Goal: Entertainment & Leisure: Browse casually

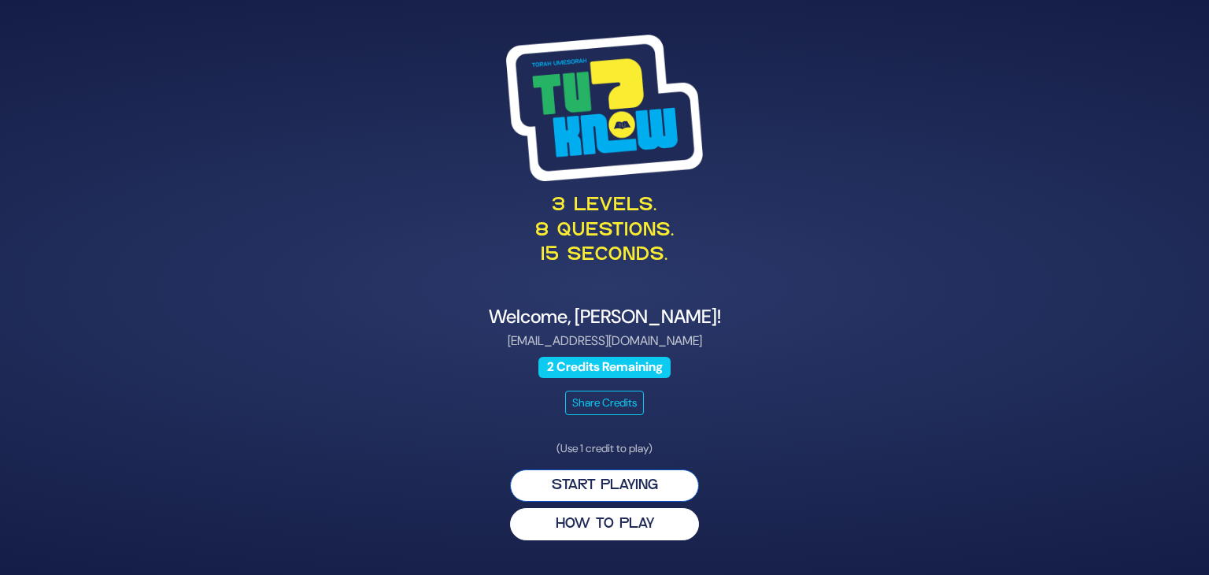
click at [615, 486] on button "Start Playing" at bounding box center [604, 485] width 189 height 32
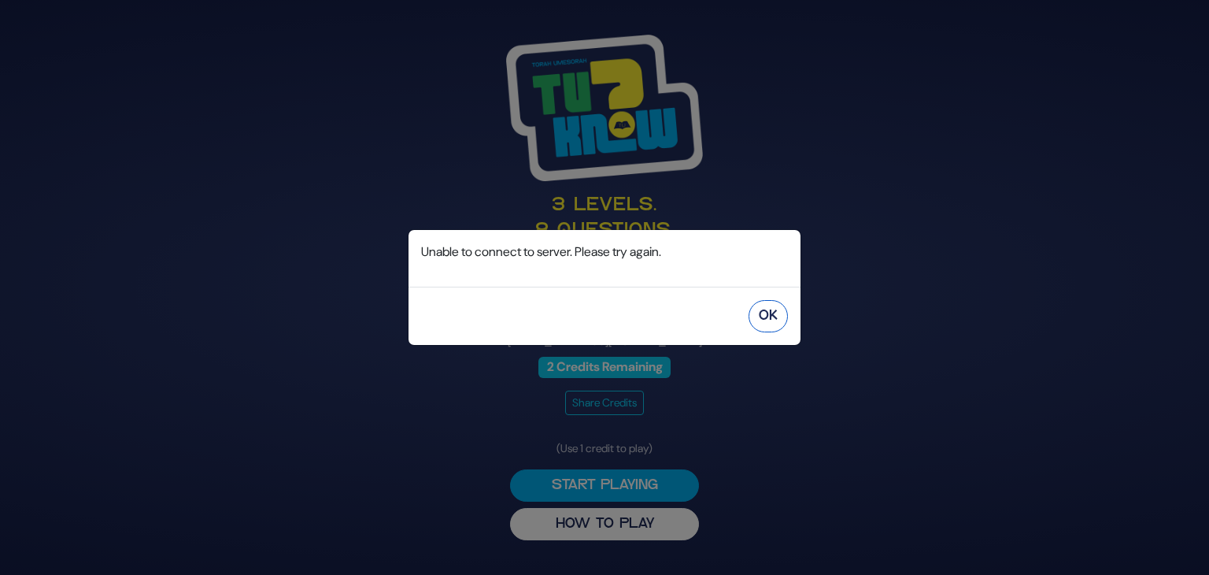
click at [778, 325] on button "OK" at bounding box center [768, 316] width 39 height 32
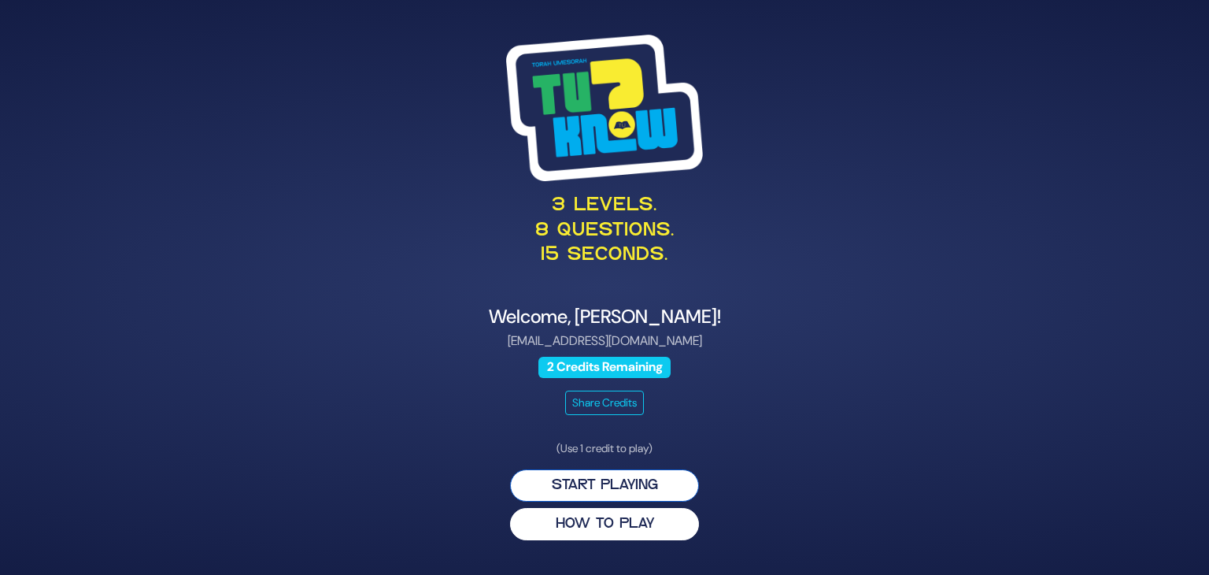
click at [607, 488] on button "Start Playing" at bounding box center [604, 485] width 189 height 32
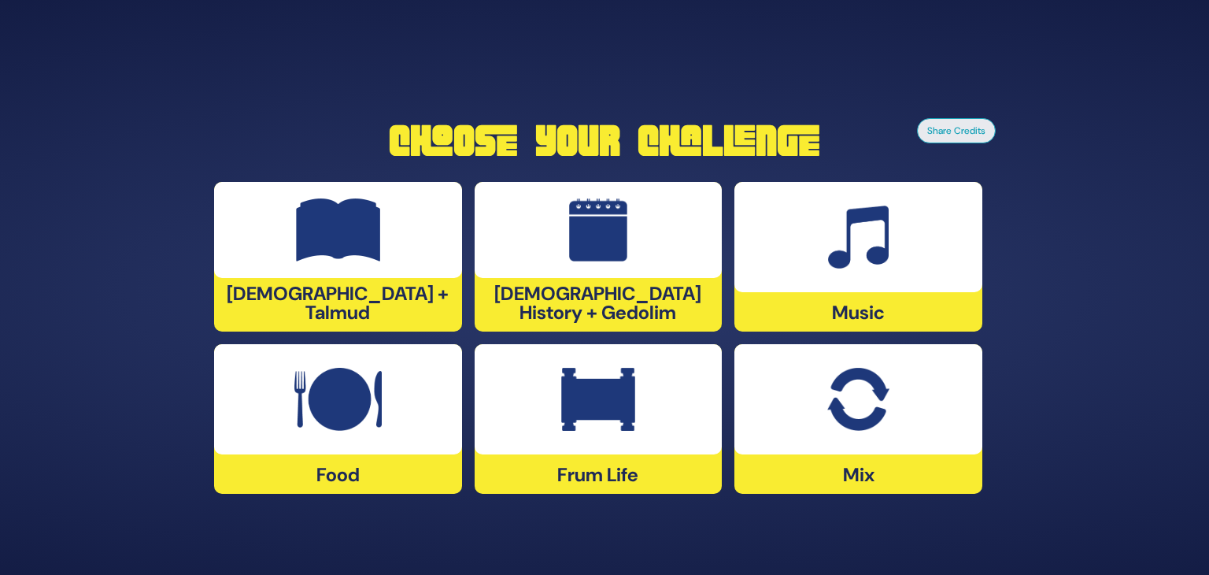
click at [872, 373] on img at bounding box center [858, 399] width 61 height 63
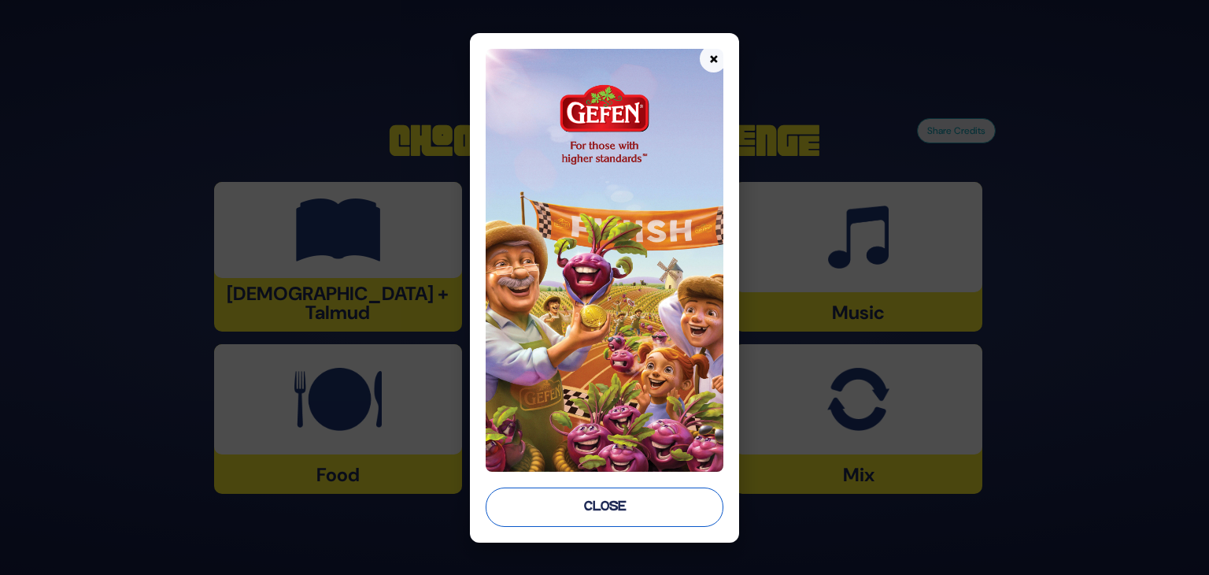
click at [643, 495] on button "Close" at bounding box center [605, 506] width 238 height 39
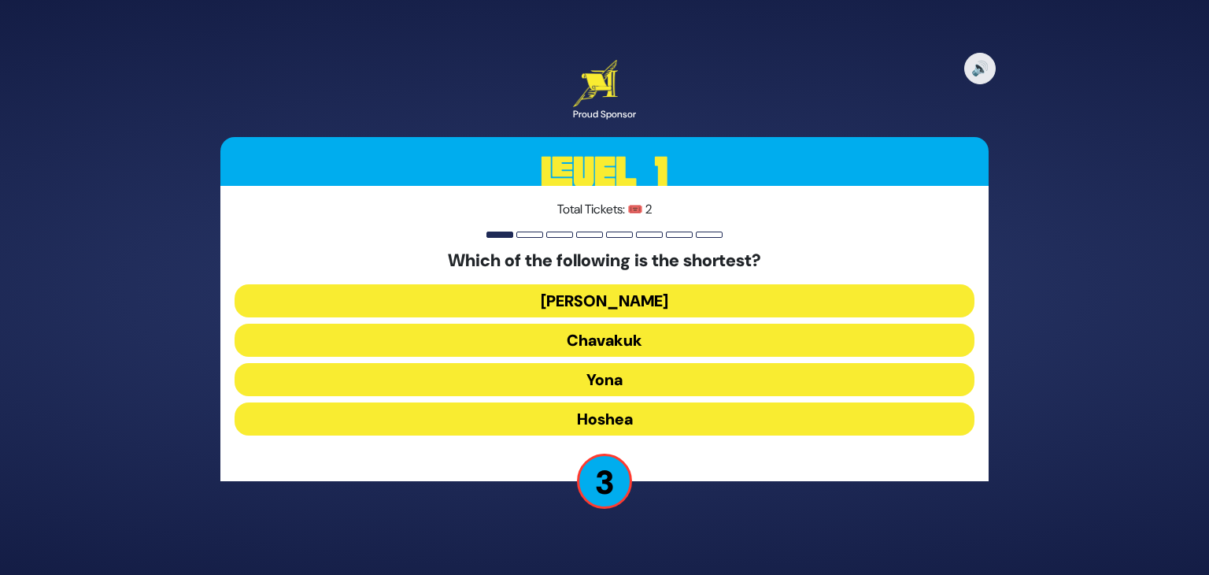
click at [639, 340] on button "Chavakuk" at bounding box center [605, 340] width 740 height 33
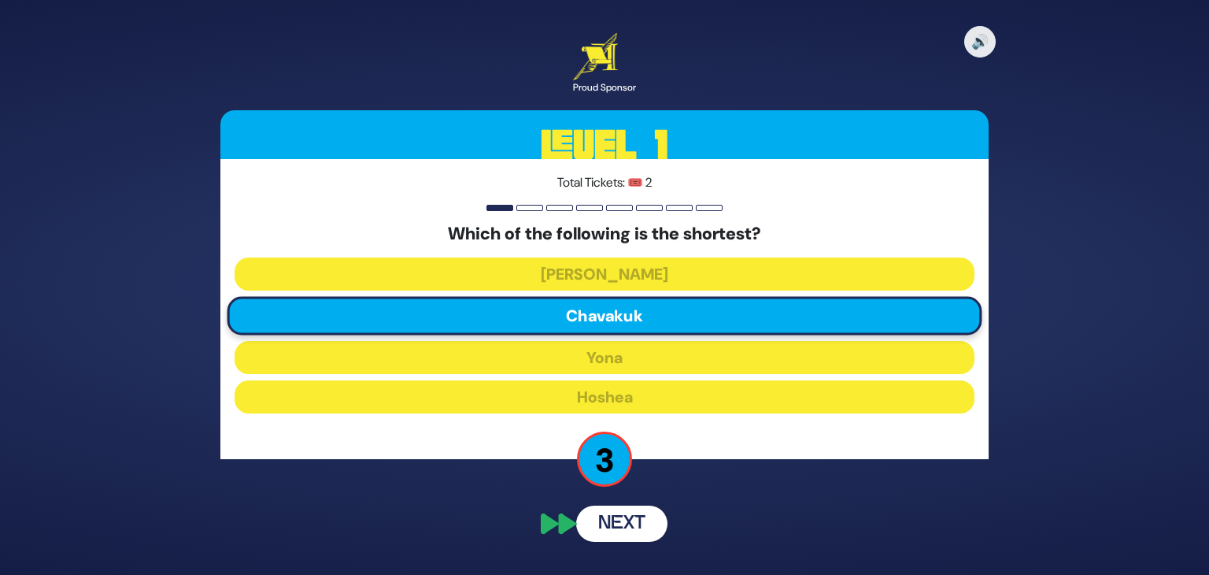
click at [639, 516] on button "Next" at bounding box center [621, 524] width 91 height 36
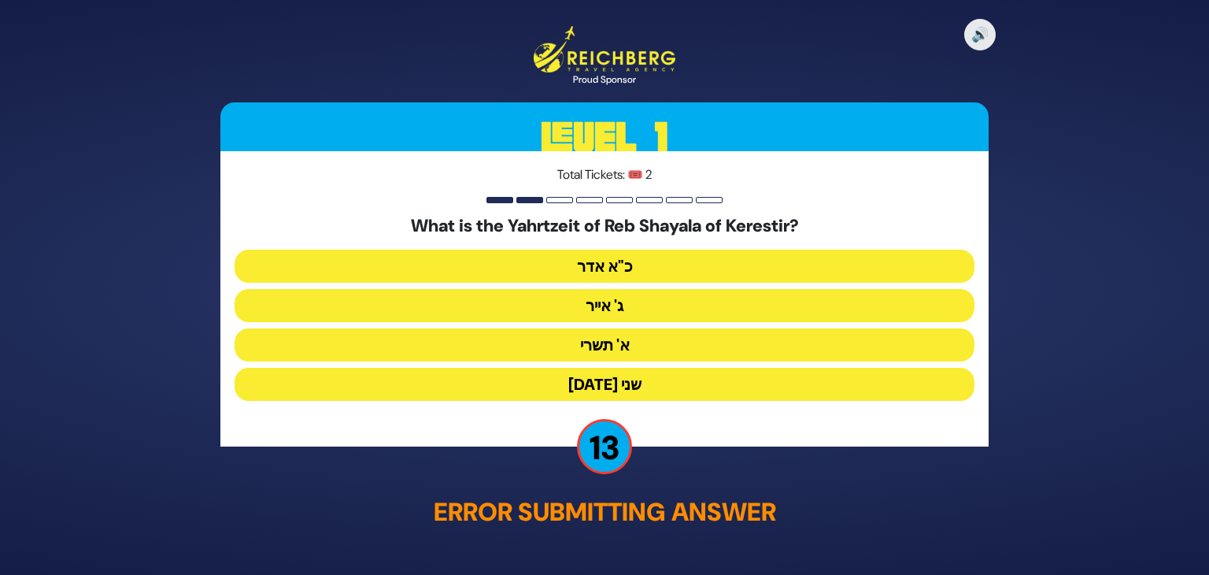
click at [645, 382] on button "פסח שני" at bounding box center [605, 383] width 740 height 33
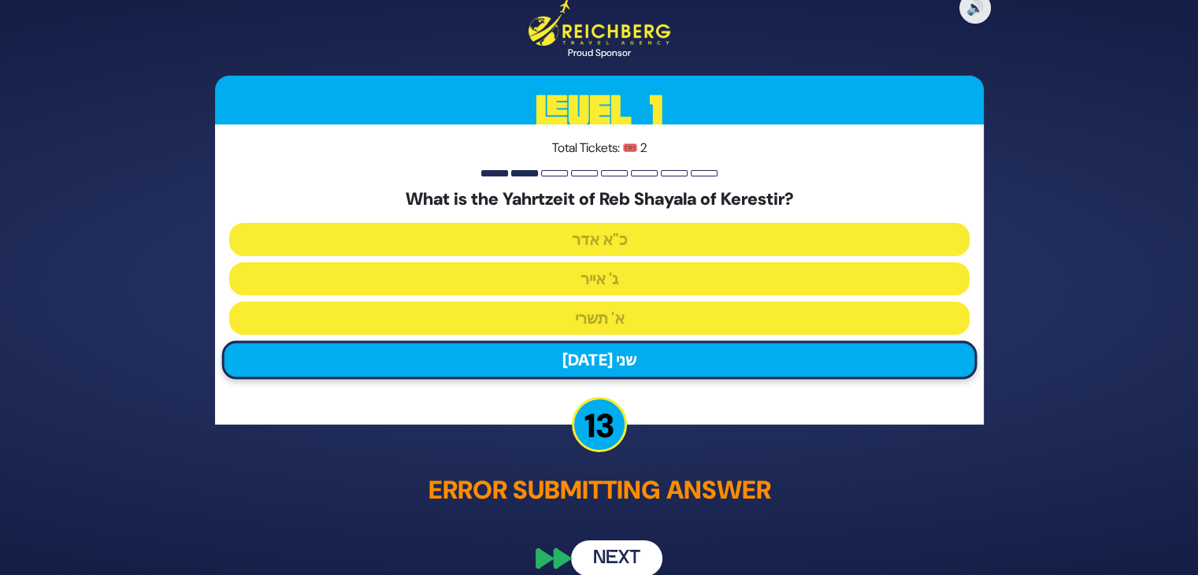
click at [619, 549] on button "Next" at bounding box center [616, 557] width 91 height 36
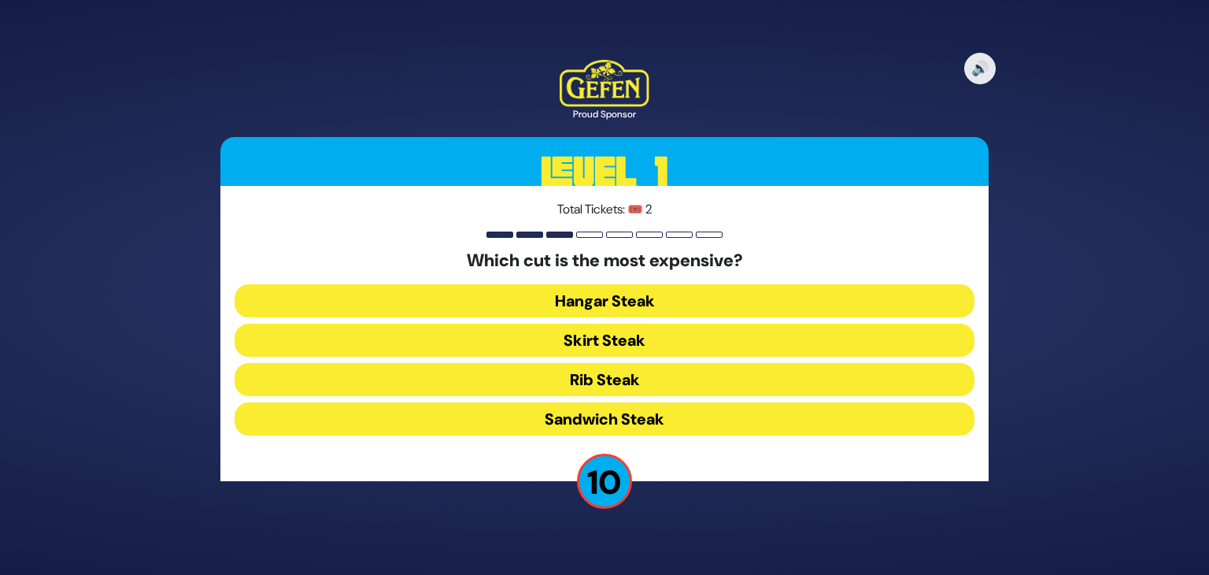
click at [647, 368] on button "Rib Steak" at bounding box center [605, 379] width 740 height 33
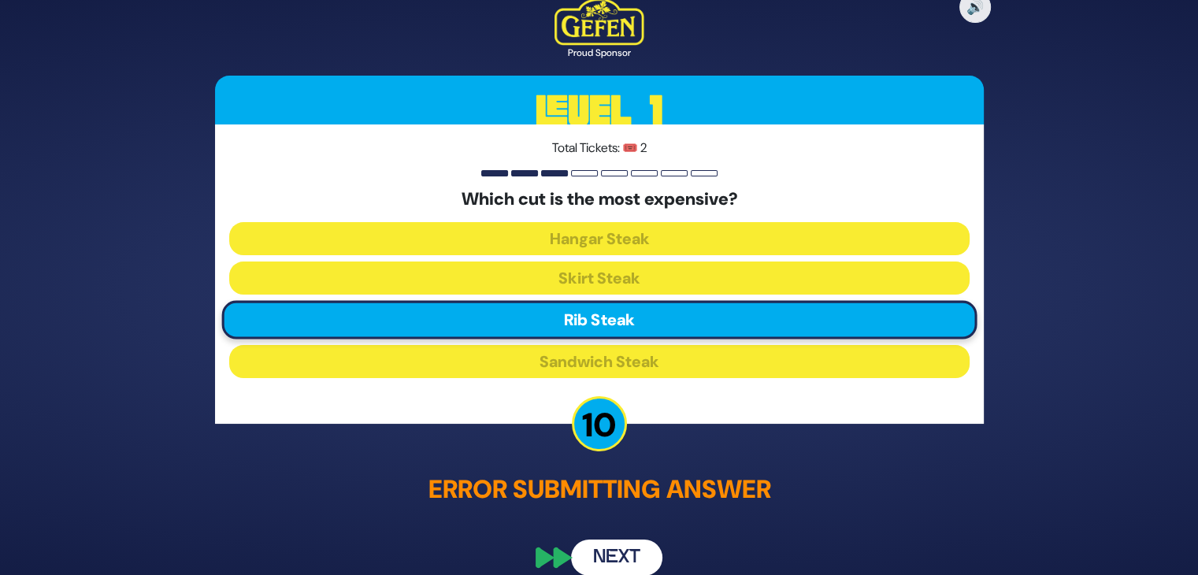
click at [601, 553] on button "Next" at bounding box center [616, 558] width 91 height 36
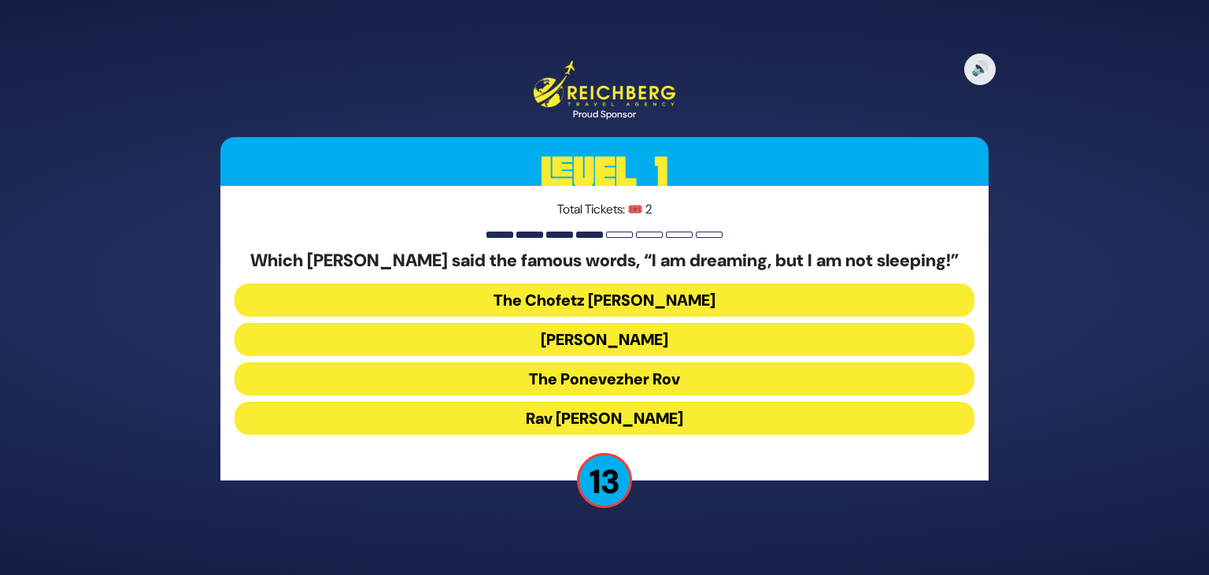
click at [654, 373] on button "The Ponevezher Rov" at bounding box center [605, 378] width 740 height 33
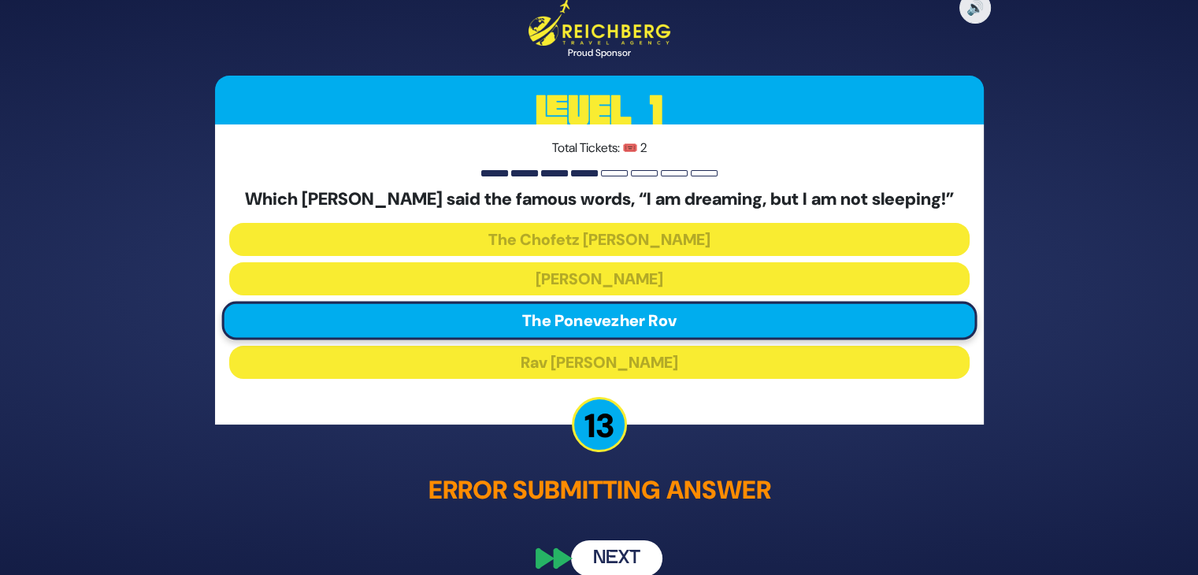
click at [603, 546] on button "Next" at bounding box center [616, 557] width 91 height 36
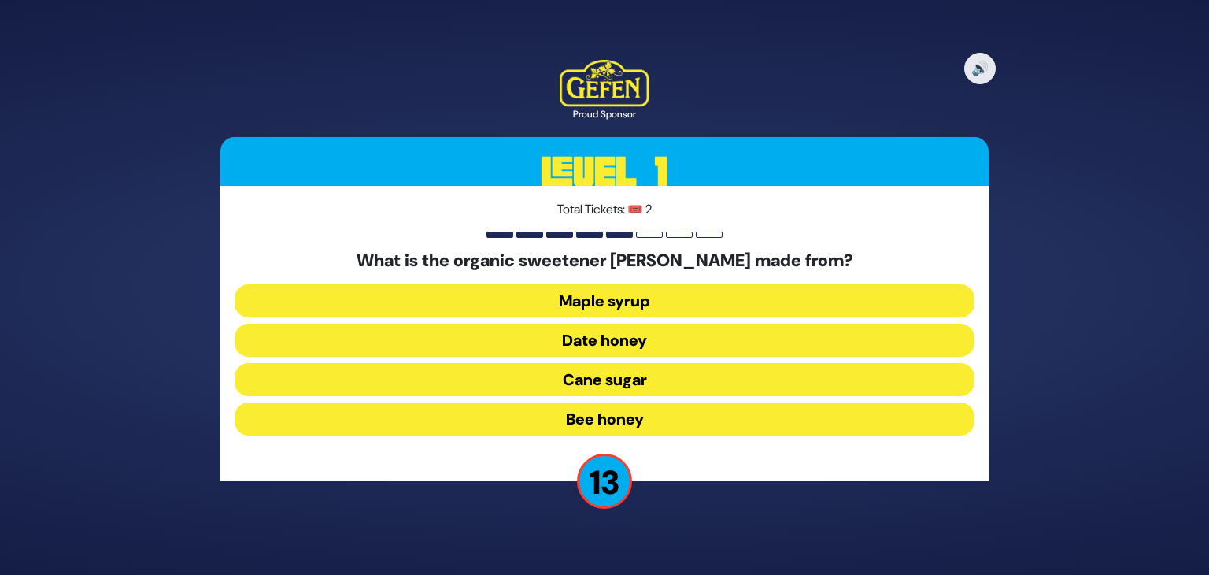
click at [663, 335] on button "Date honey" at bounding box center [605, 340] width 740 height 33
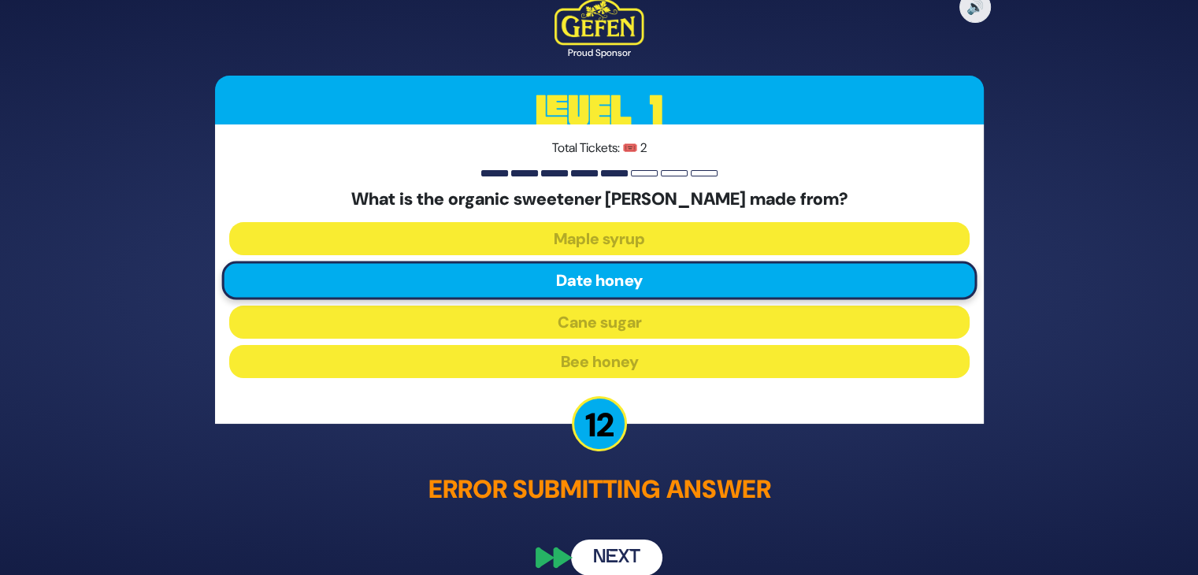
click at [591, 550] on button "Next" at bounding box center [616, 558] width 91 height 36
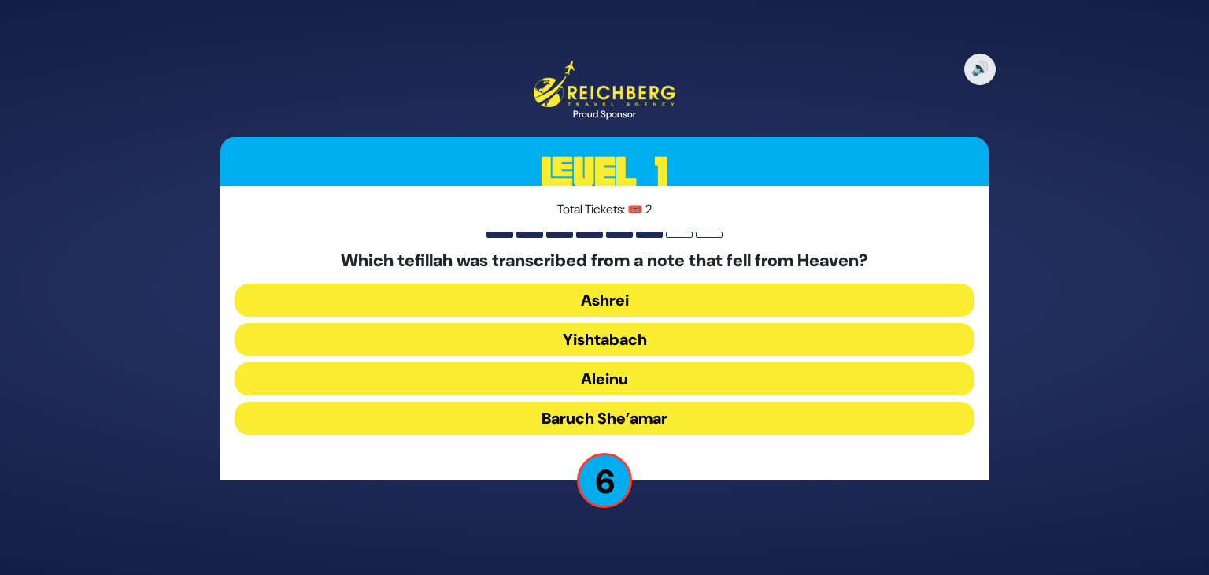
click at [646, 343] on button "Yishtabach" at bounding box center [605, 339] width 740 height 33
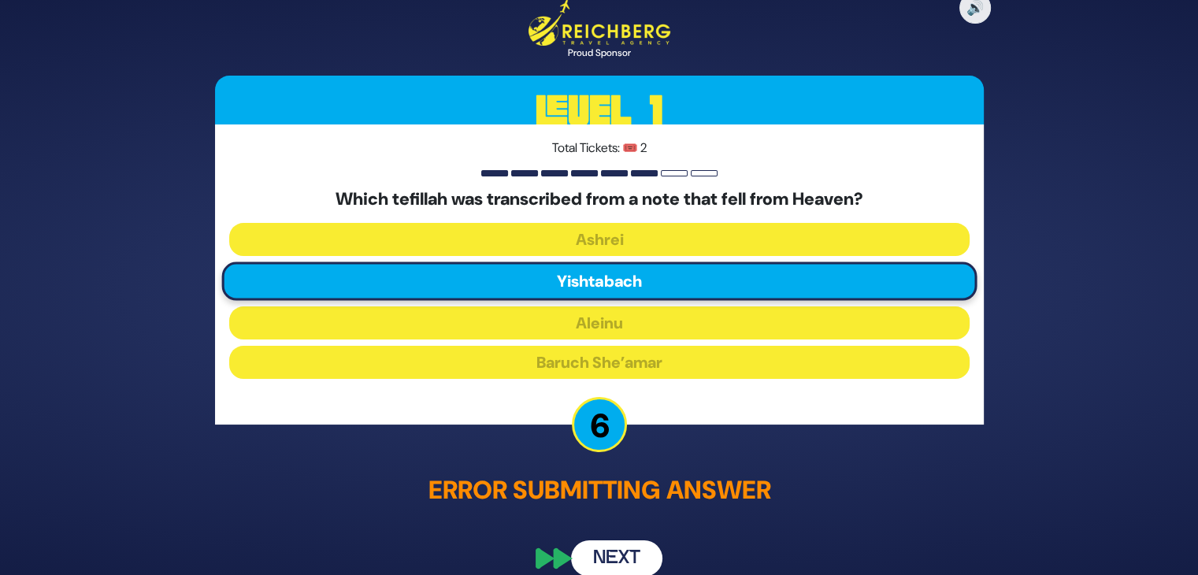
click at [612, 547] on button "Next" at bounding box center [616, 557] width 91 height 36
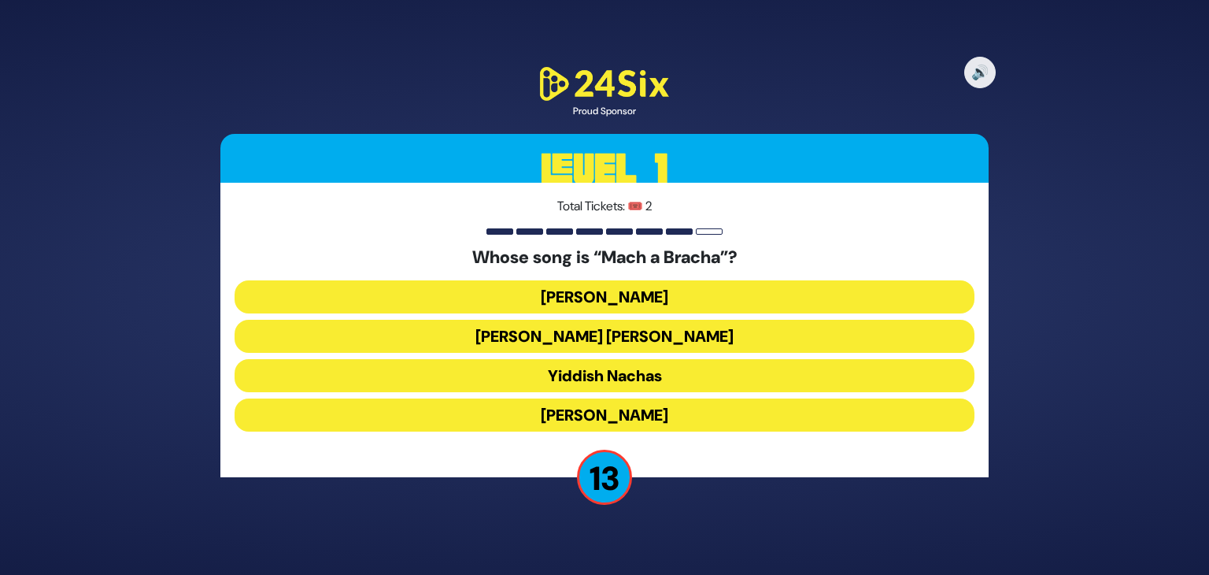
click at [670, 290] on button "Lipa Schmeltzer" at bounding box center [605, 296] width 740 height 33
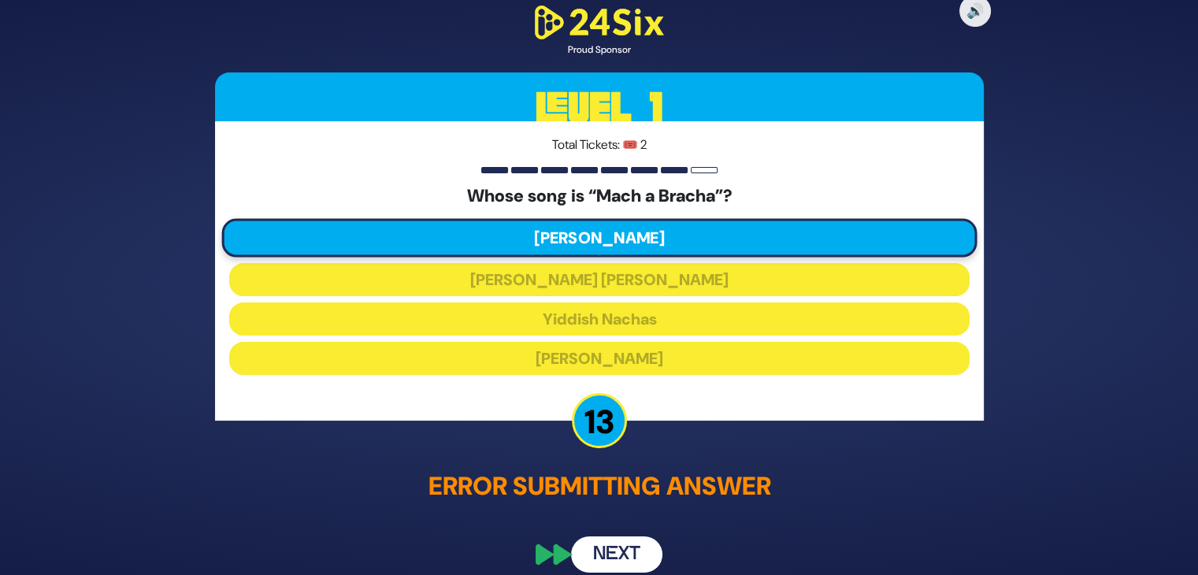
click at [593, 547] on button "Next" at bounding box center [616, 554] width 91 height 36
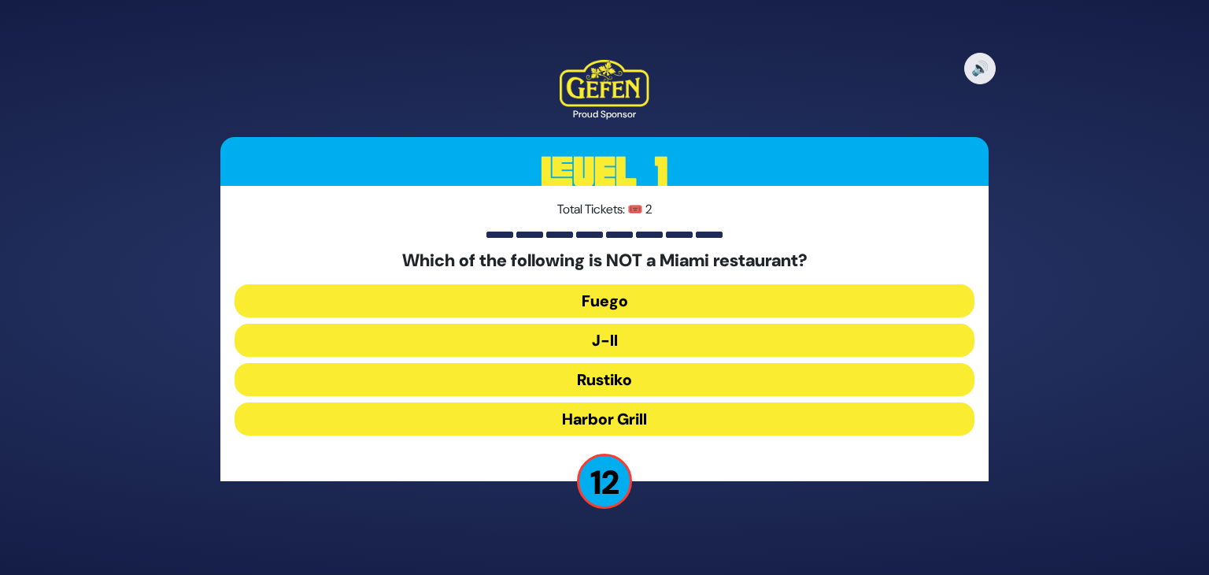
click at [682, 338] on button "J-II" at bounding box center [605, 340] width 740 height 33
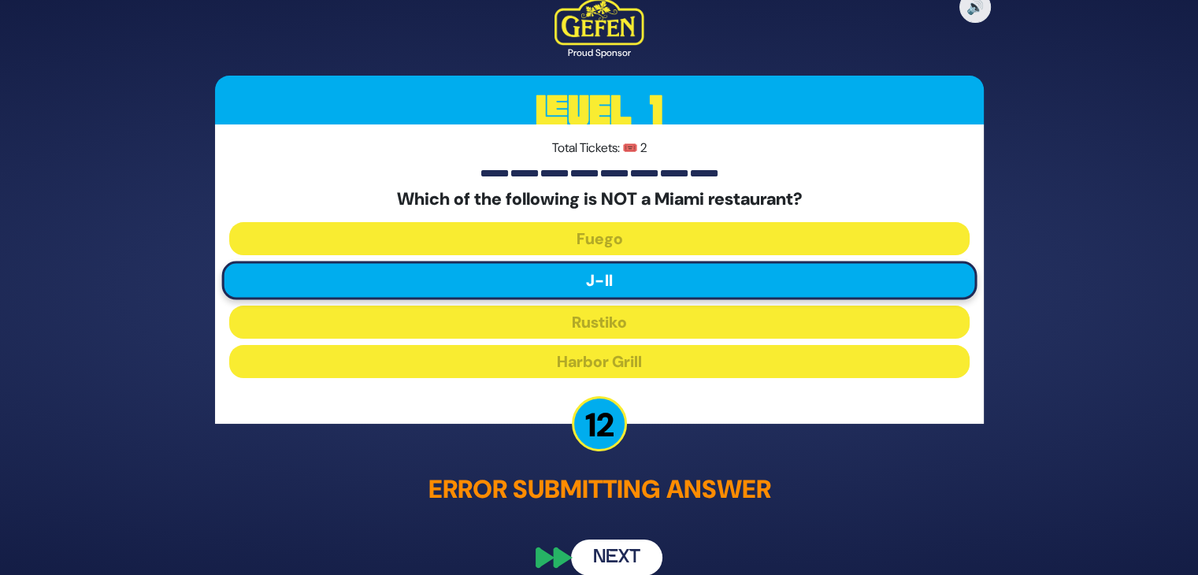
click at [608, 558] on button "Next" at bounding box center [616, 558] width 91 height 36
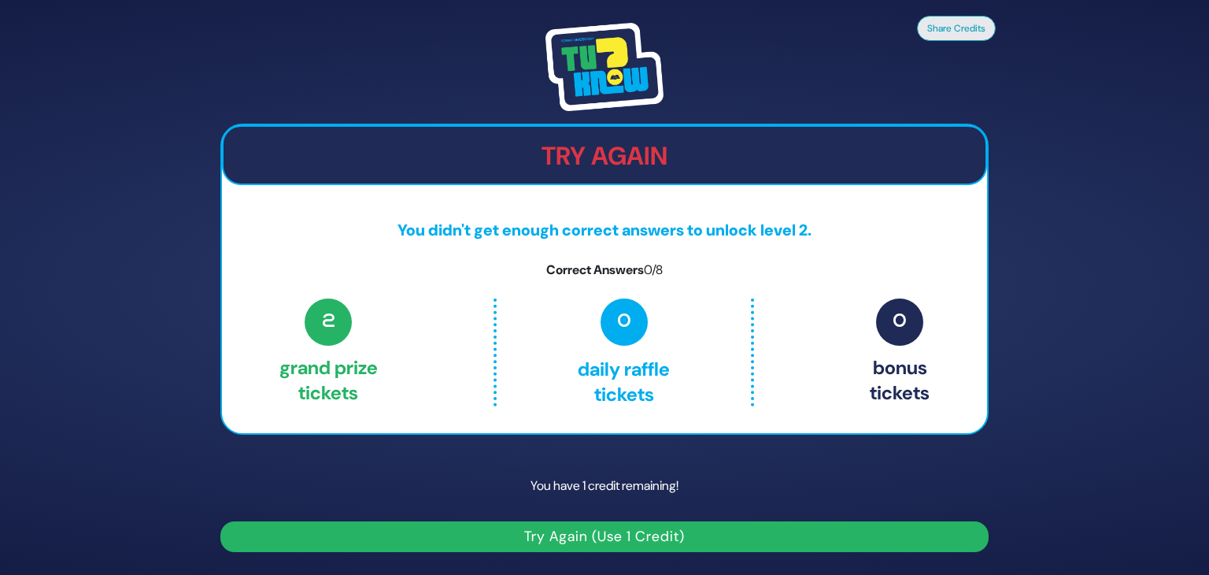
click at [595, 536] on button "Try Again (Use 1 Credit)" at bounding box center [604, 536] width 768 height 31
click at [589, 539] on button "Try Again (Use 1 Credit)" at bounding box center [604, 536] width 768 height 31
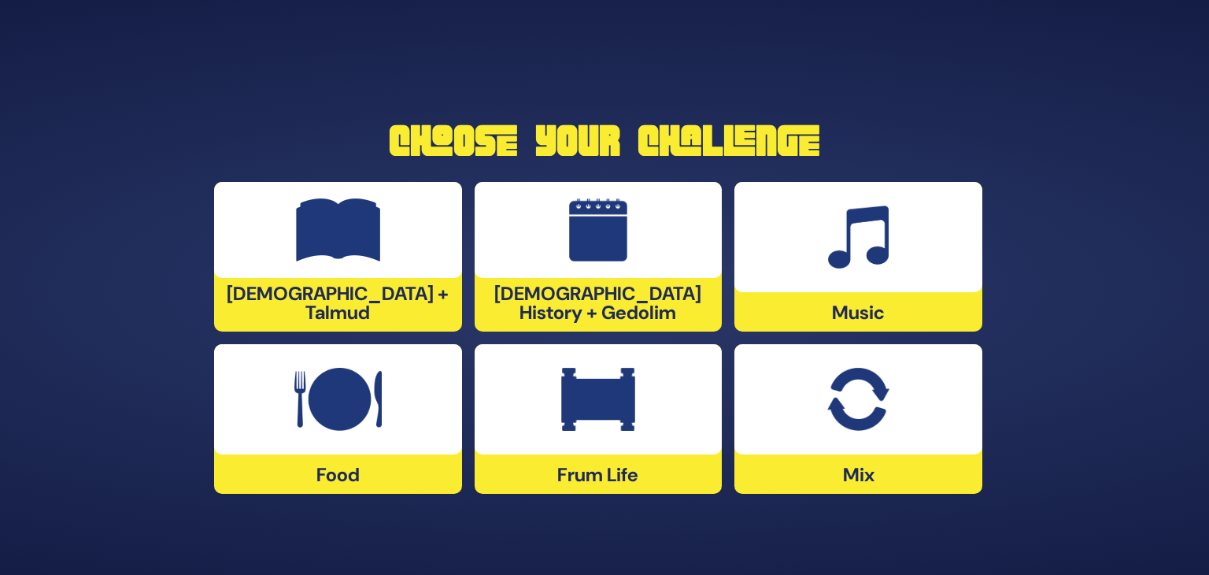
click at [374, 278] on div at bounding box center [338, 230] width 248 height 96
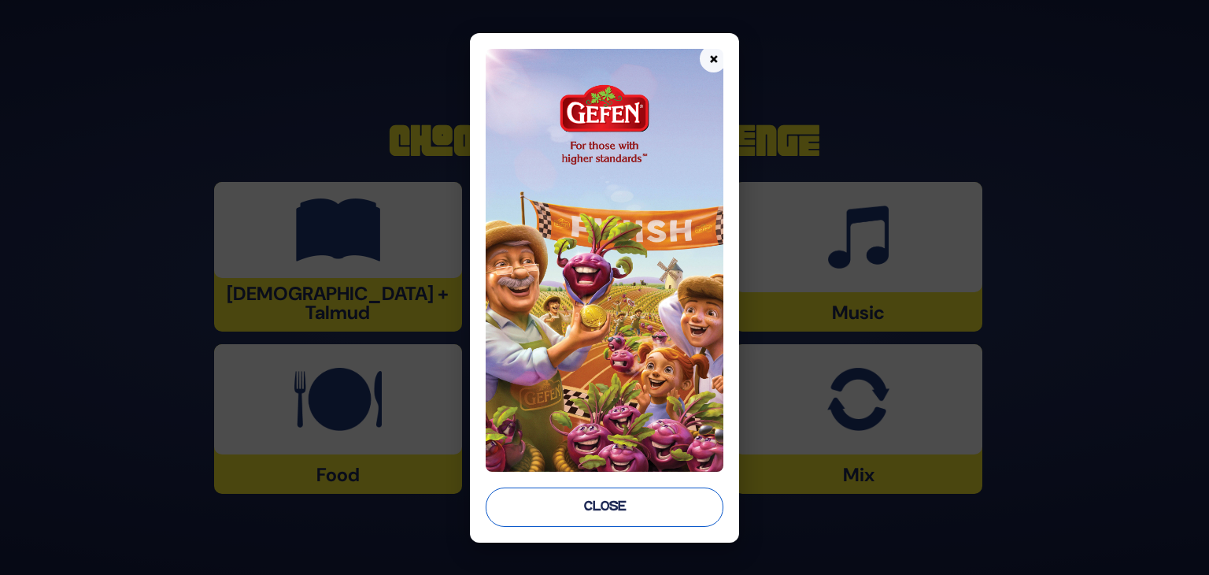
click at [523, 491] on button "Close" at bounding box center [605, 506] width 238 height 39
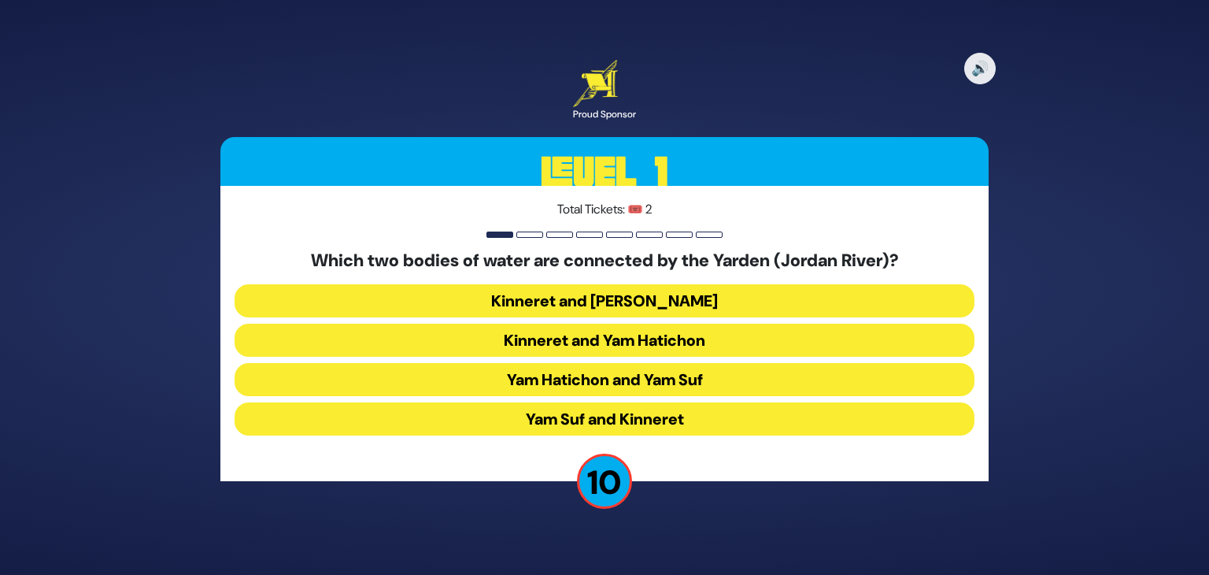
click at [678, 297] on button "Kinneret and [PERSON_NAME]" at bounding box center [605, 300] width 740 height 33
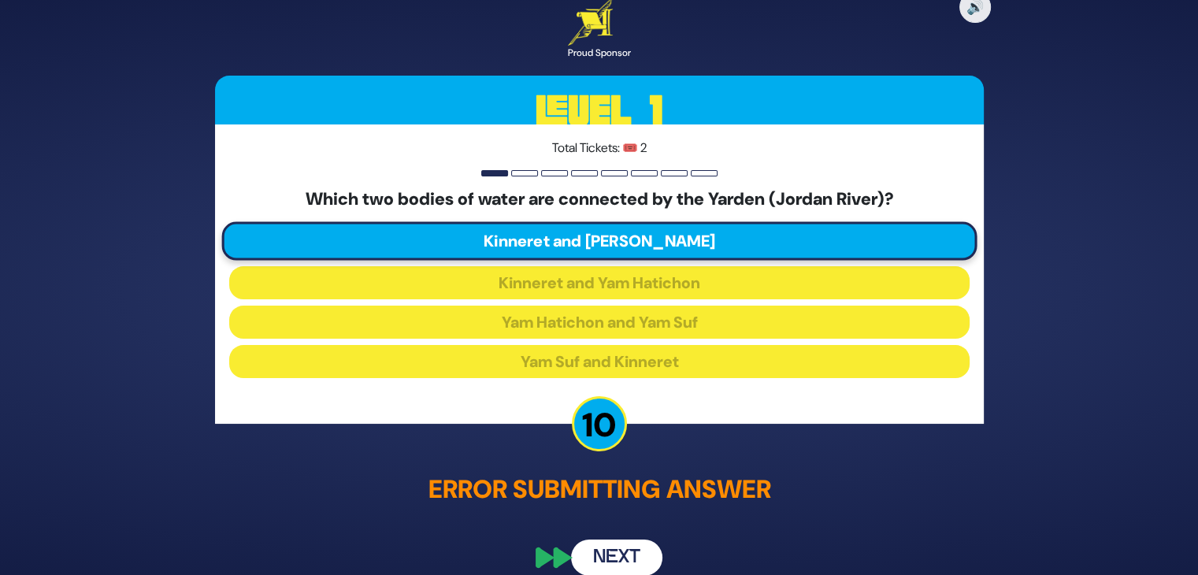
click at [605, 549] on button "Next" at bounding box center [616, 558] width 91 height 36
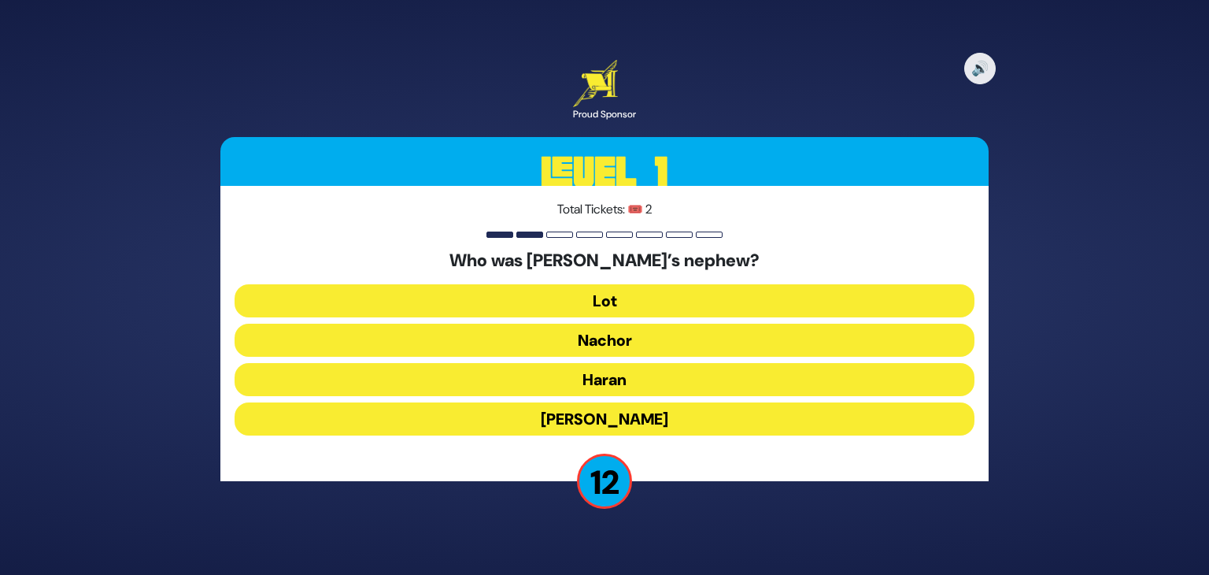
click at [654, 294] on button "Lot" at bounding box center [605, 300] width 740 height 33
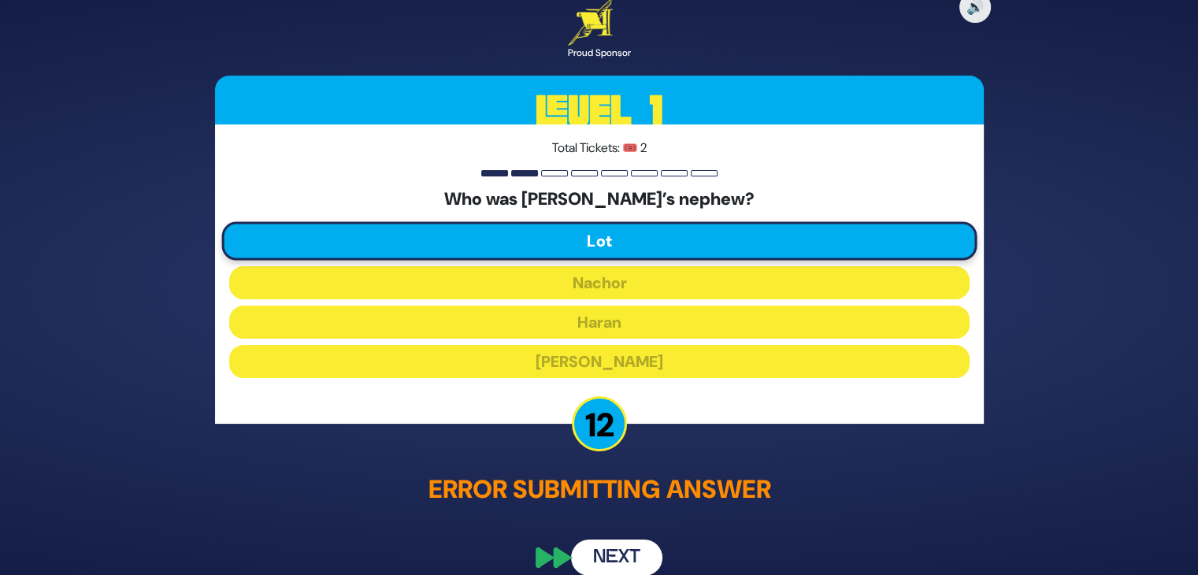
click at [599, 549] on button "Next" at bounding box center [616, 558] width 91 height 36
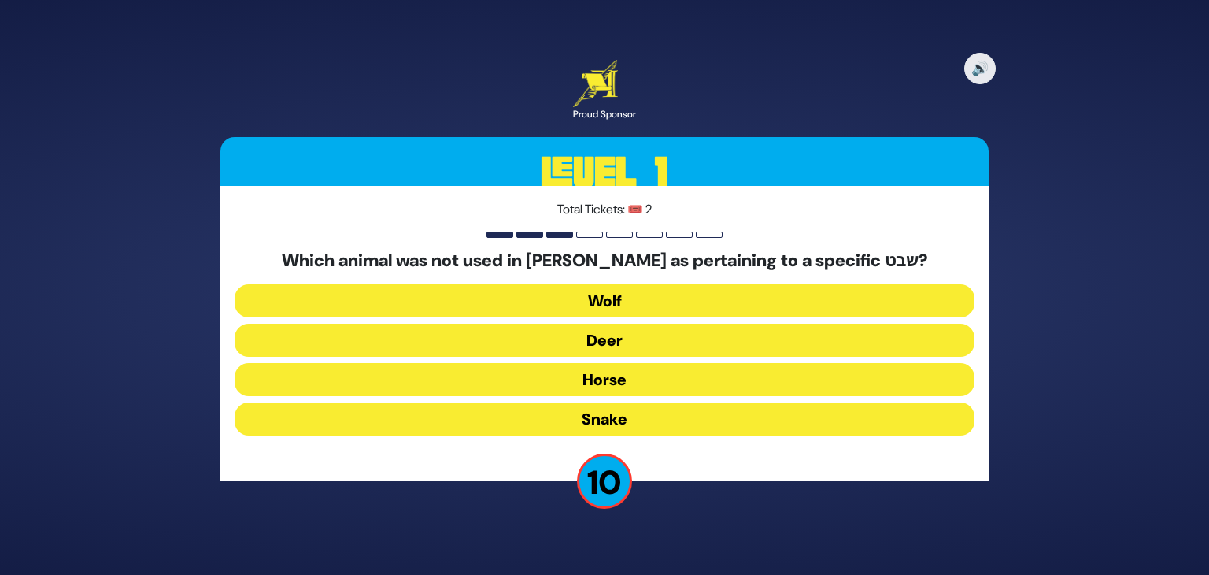
click at [644, 380] on button "Horse" at bounding box center [605, 379] width 740 height 33
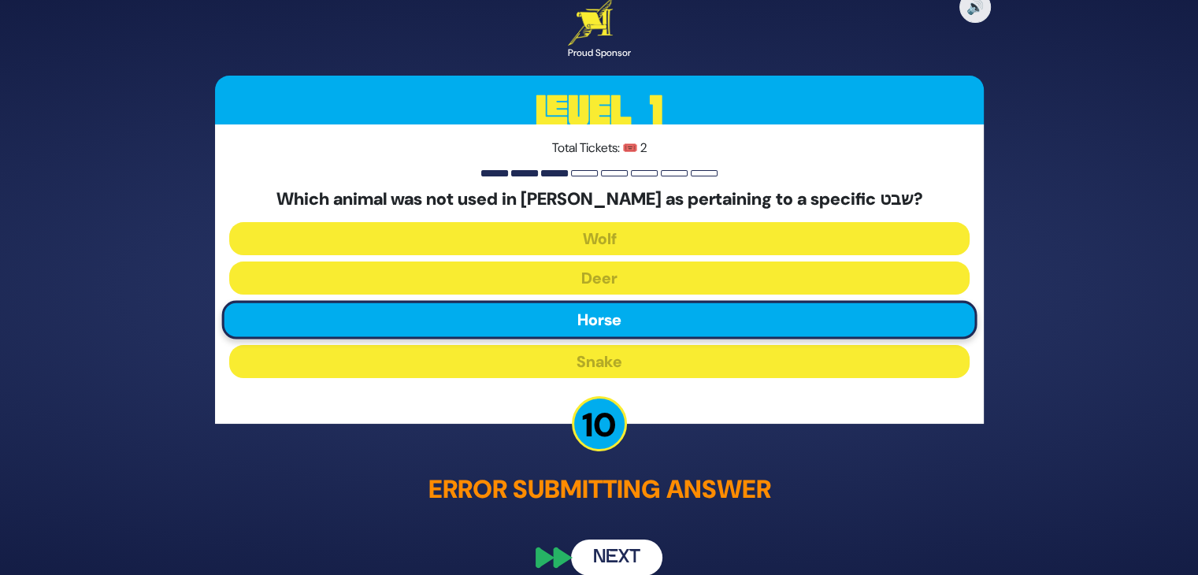
click at [617, 554] on button "Next" at bounding box center [616, 558] width 91 height 36
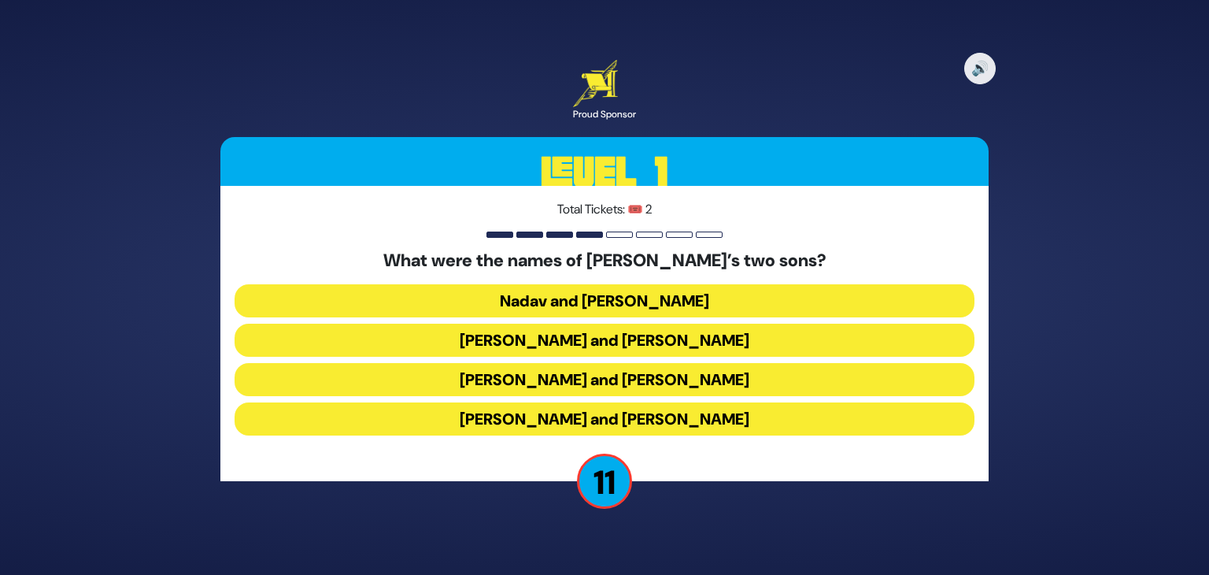
click at [639, 427] on button "[PERSON_NAME] and [PERSON_NAME]" at bounding box center [605, 418] width 740 height 33
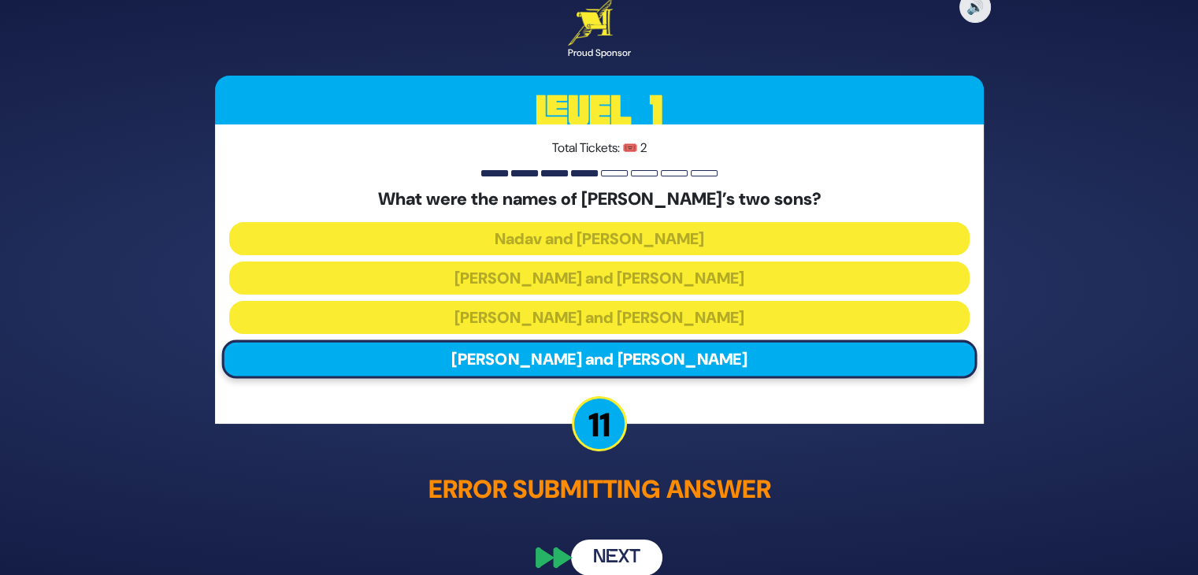
click at [609, 550] on button "Next" at bounding box center [616, 558] width 91 height 36
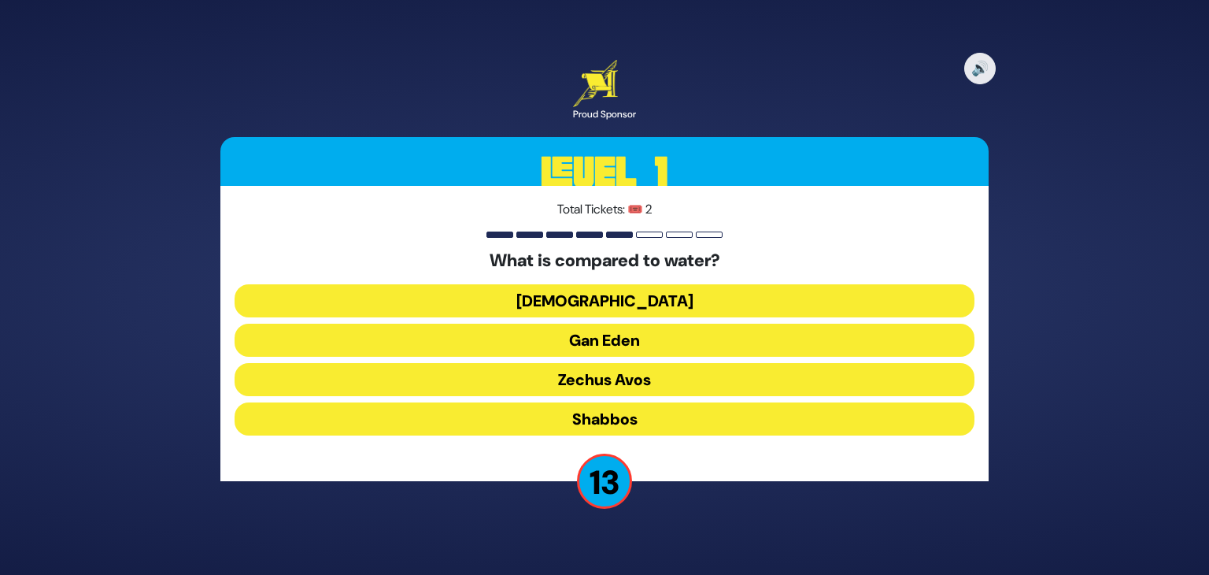
click at [661, 309] on button "[DEMOGRAPHIC_DATA]" at bounding box center [605, 300] width 740 height 33
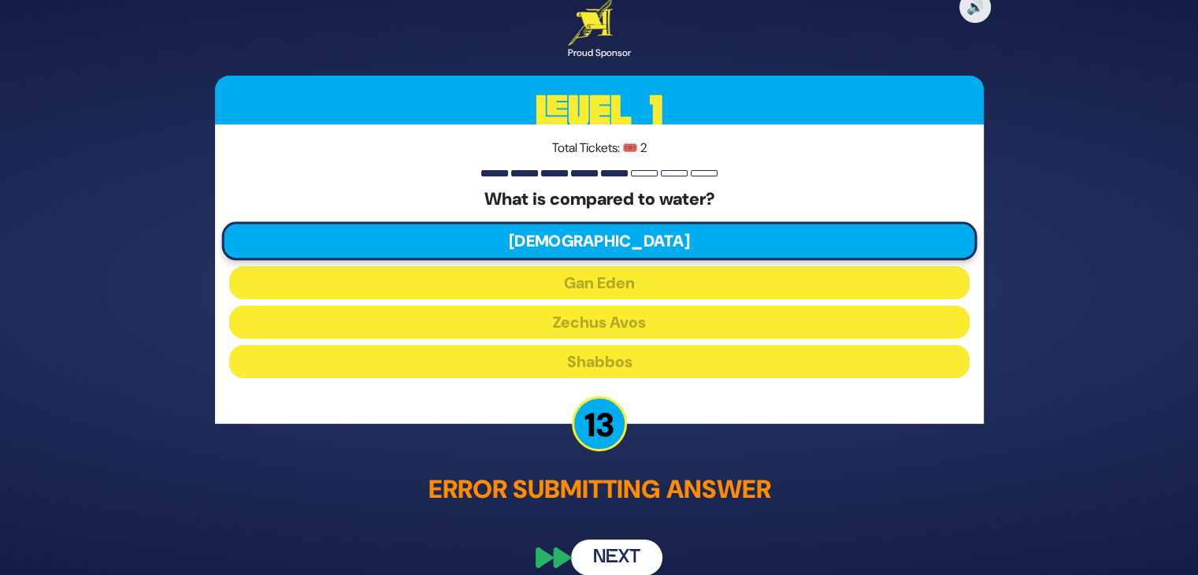
click at [610, 557] on button "Next" at bounding box center [616, 558] width 91 height 36
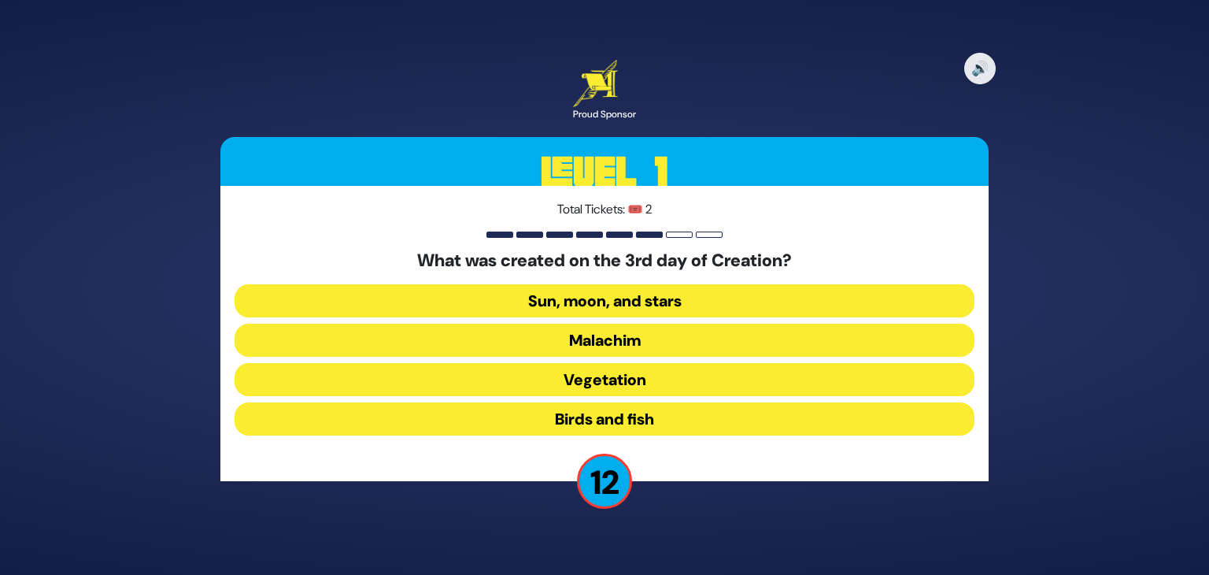
click at [650, 388] on button "Vegetation" at bounding box center [605, 379] width 740 height 33
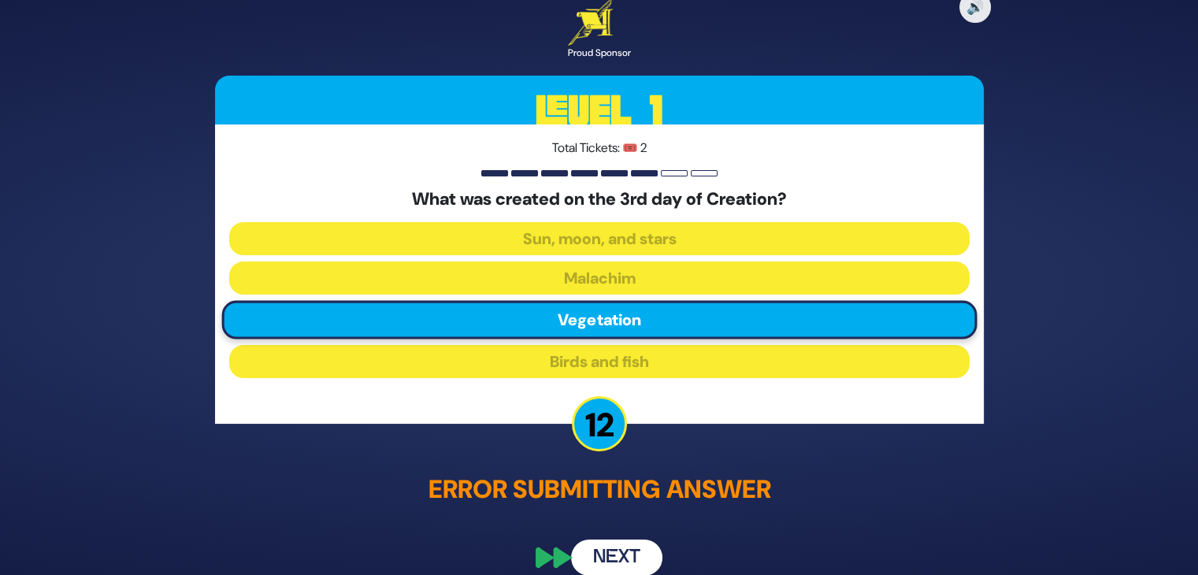
click at [610, 563] on button "Next" at bounding box center [616, 558] width 91 height 36
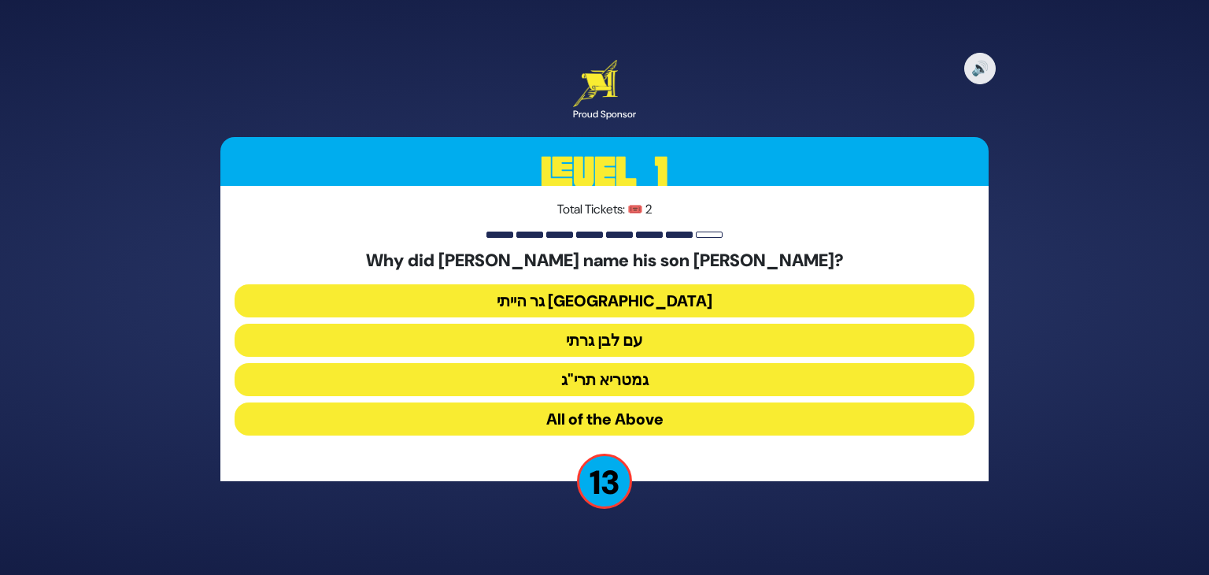
click at [670, 308] on button "גר הייתי [GEOGRAPHIC_DATA]" at bounding box center [605, 300] width 740 height 33
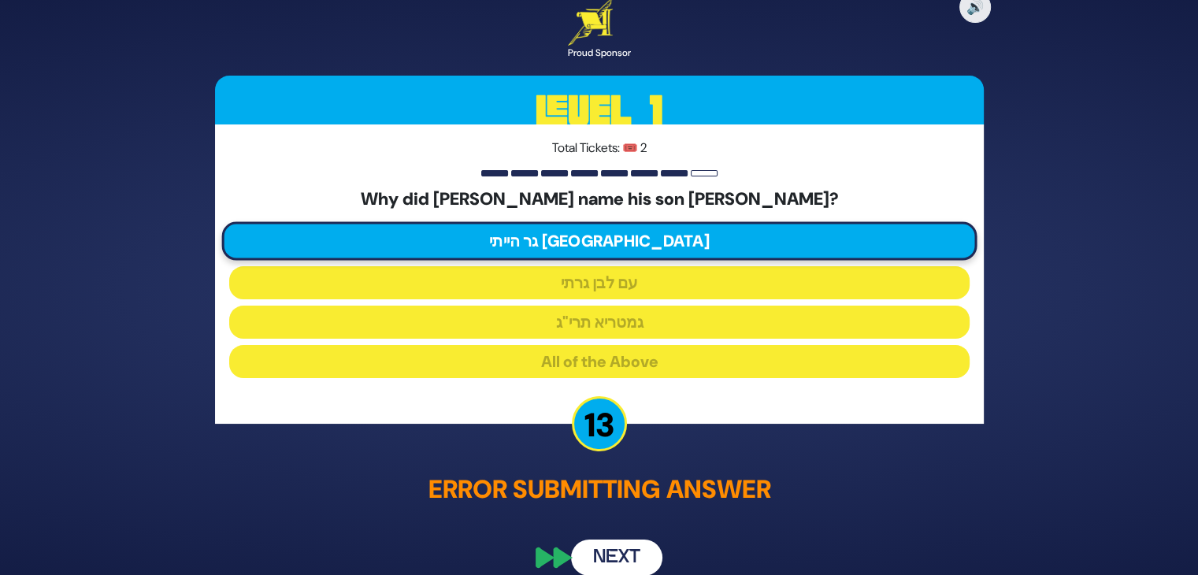
click at [611, 547] on button "Next" at bounding box center [616, 558] width 91 height 36
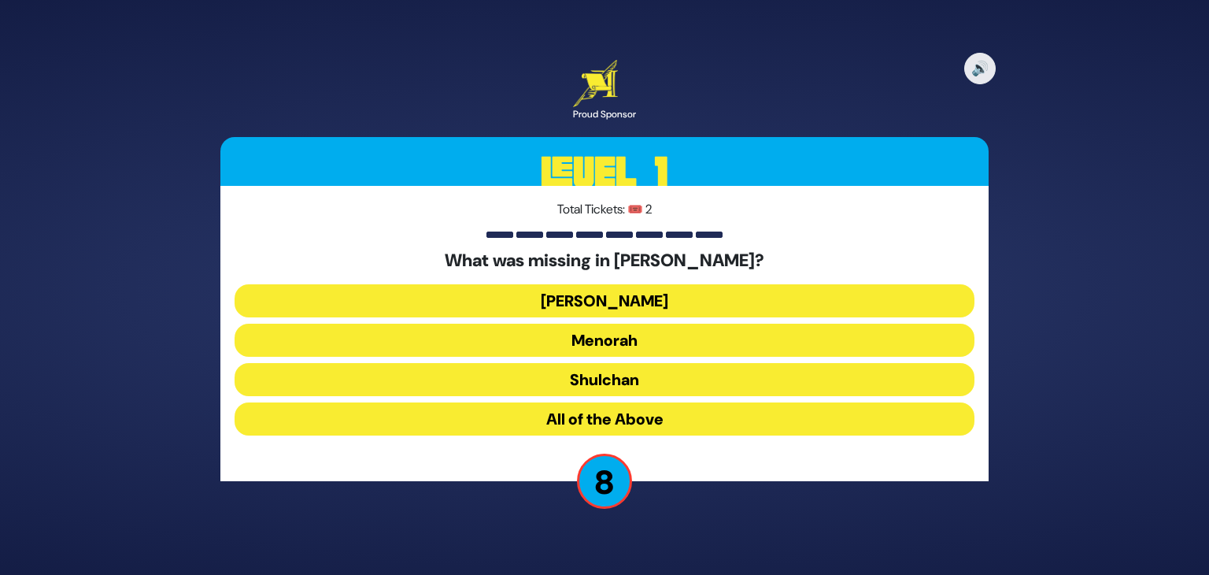
click at [622, 296] on button "[PERSON_NAME]" at bounding box center [605, 300] width 740 height 33
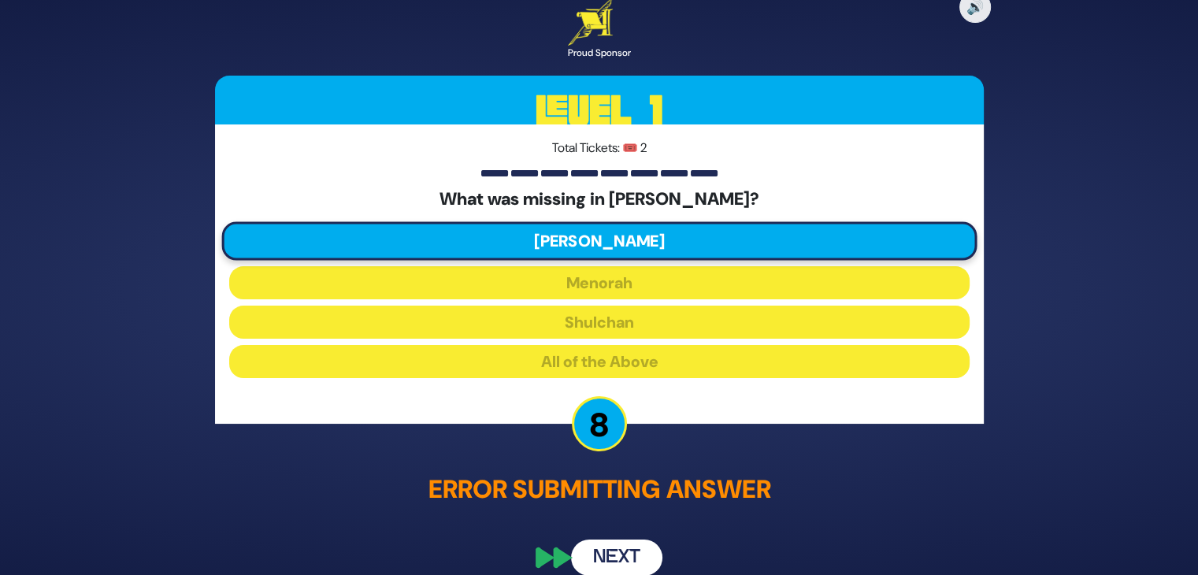
click at [602, 557] on button "Next" at bounding box center [616, 558] width 91 height 36
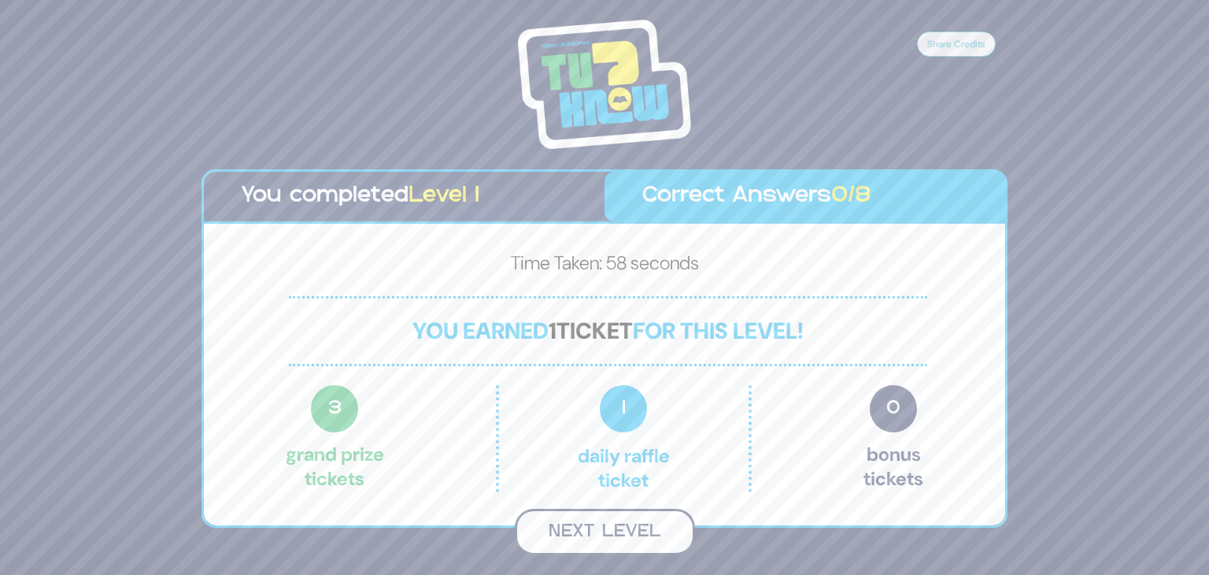
click at [598, 536] on button "Next Level" at bounding box center [605, 532] width 180 height 46
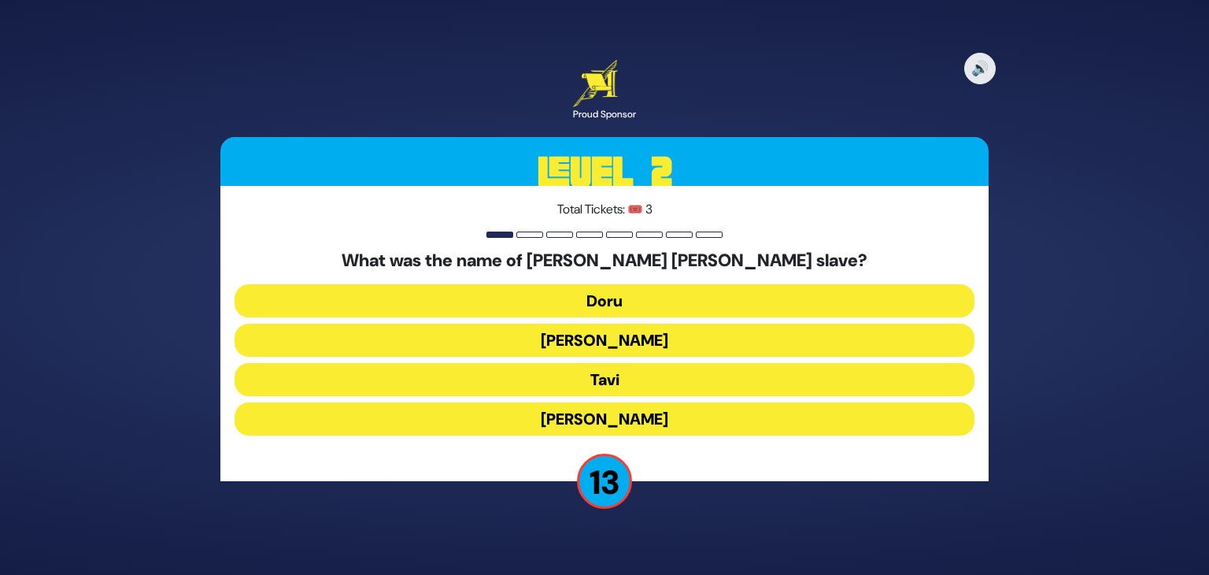
click at [635, 376] on button "Tavi" at bounding box center [605, 379] width 740 height 33
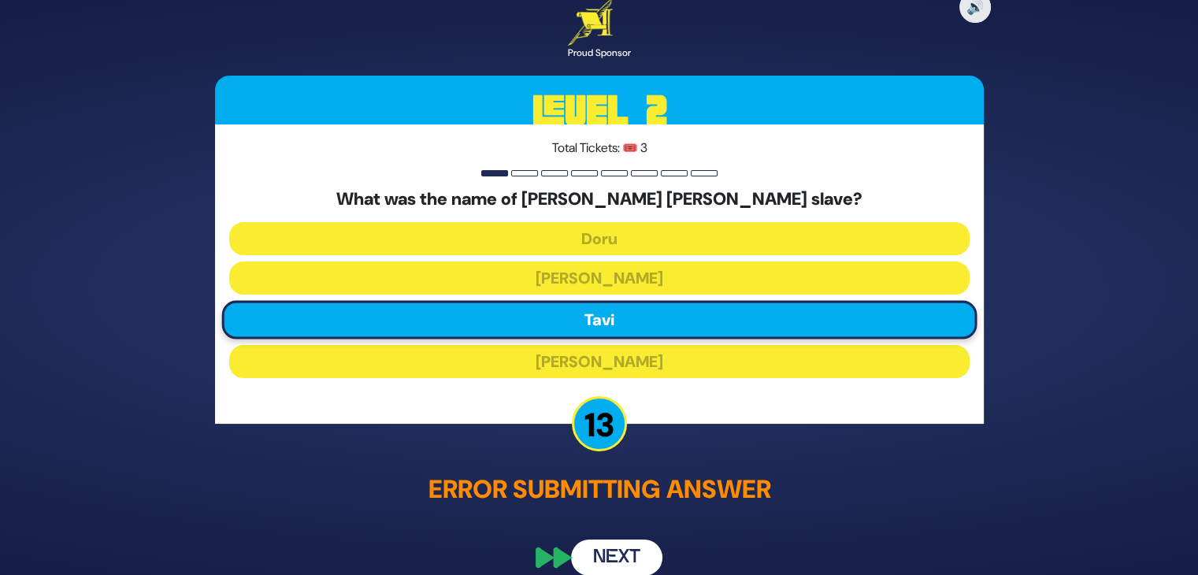
click at [605, 559] on button "Next" at bounding box center [616, 558] width 91 height 36
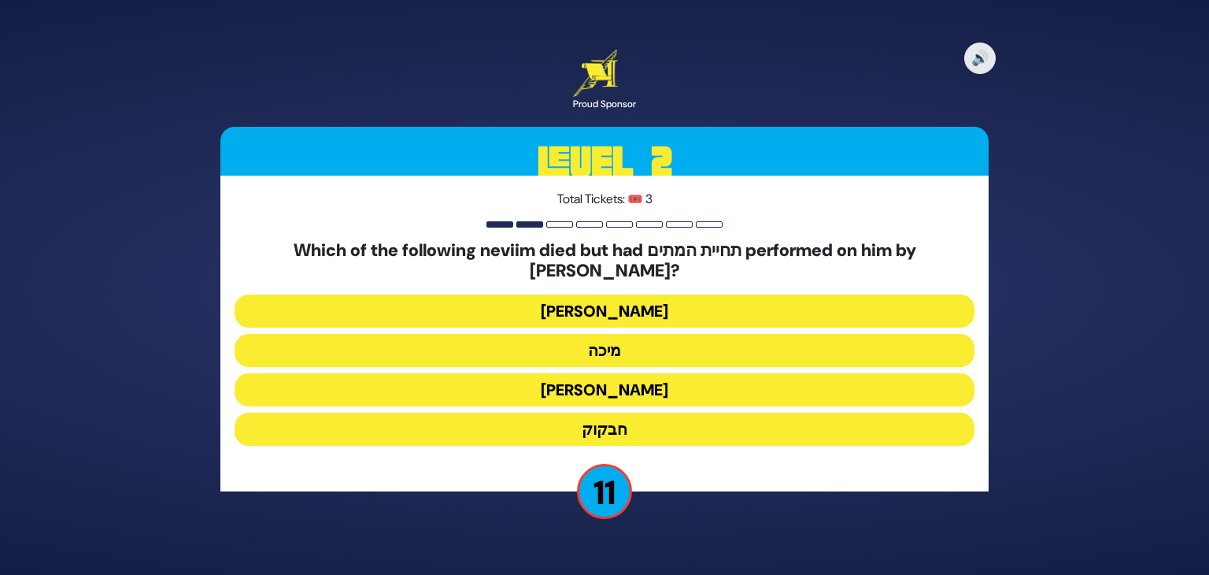
click at [627, 300] on button "[PERSON_NAME]" at bounding box center [605, 310] width 740 height 33
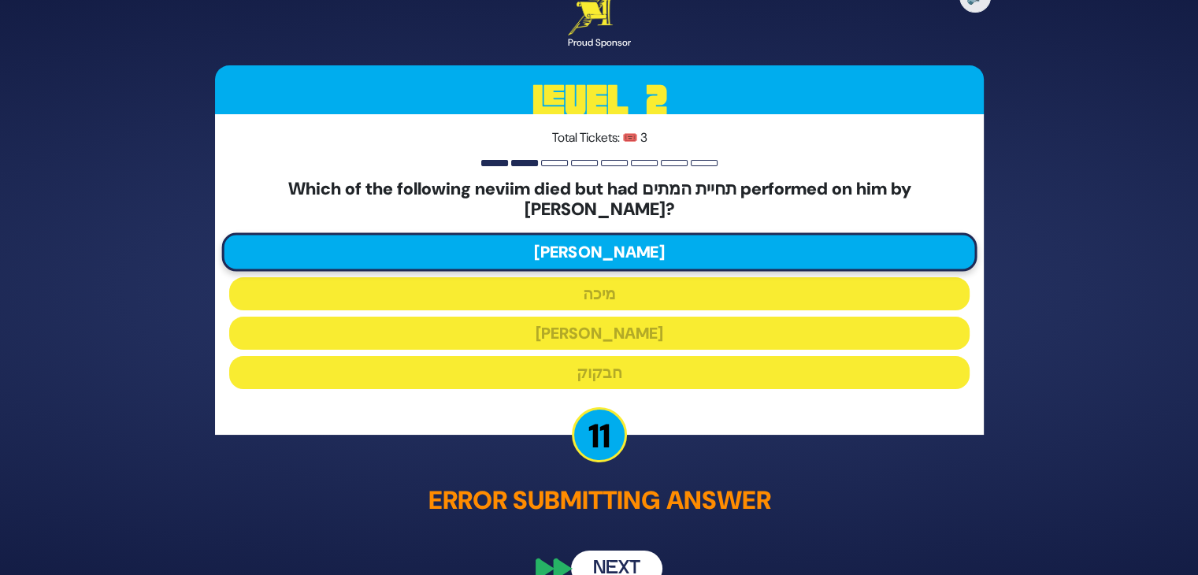
click at [598, 552] on button "Next" at bounding box center [616, 568] width 91 height 36
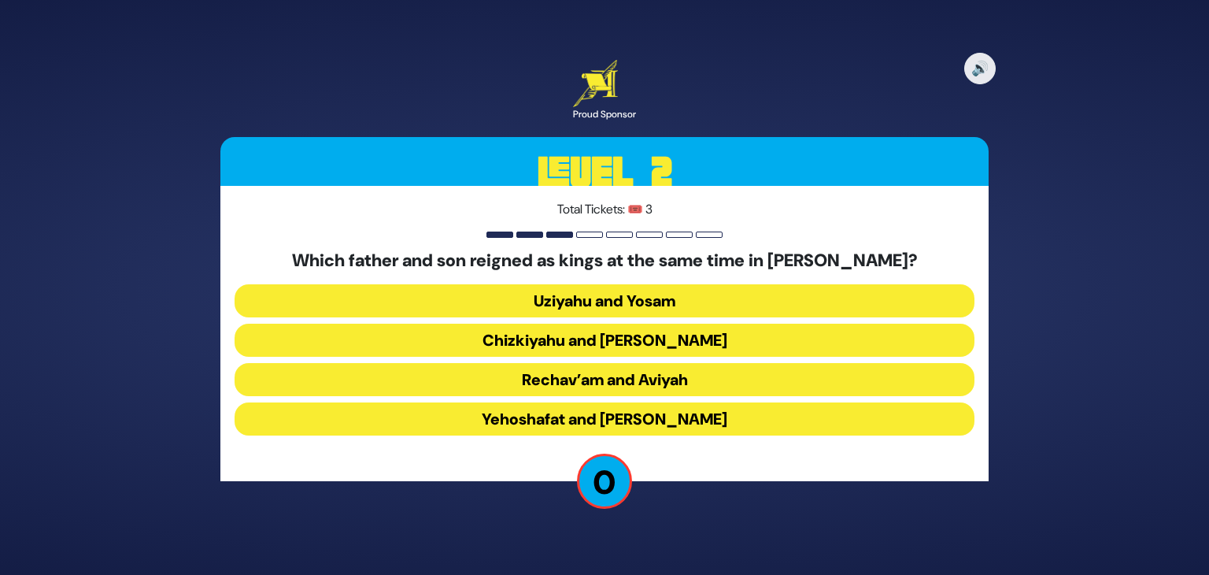
click at [656, 411] on button "Yehoshafat and [PERSON_NAME]" at bounding box center [605, 418] width 740 height 33
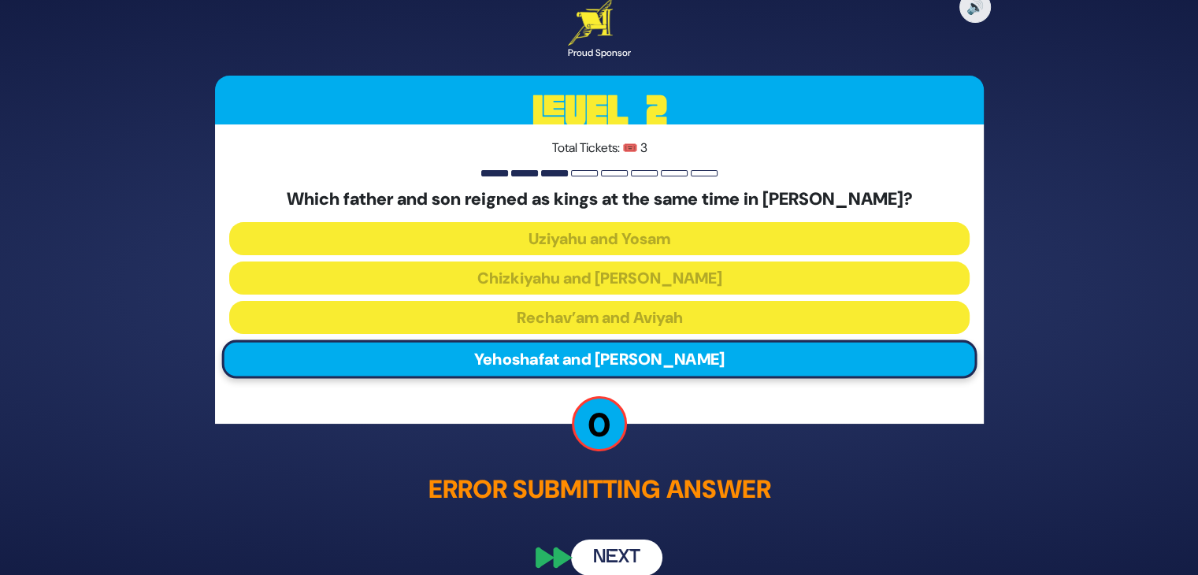
click at [620, 555] on button "Next" at bounding box center [616, 558] width 91 height 36
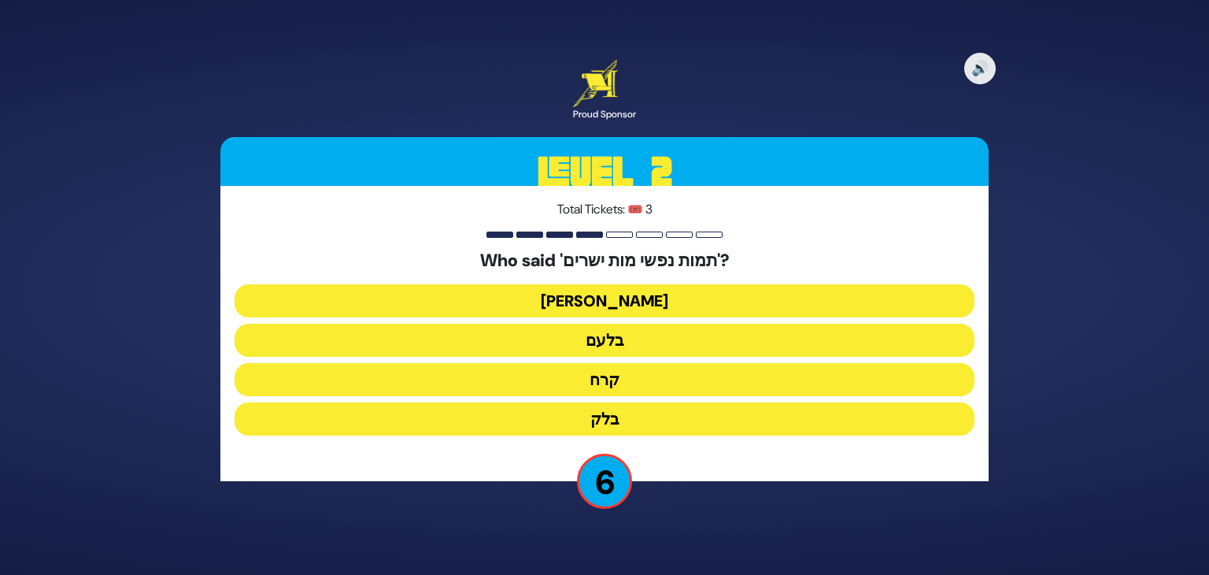
click at [619, 340] on button "בלעם" at bounding box center [605, 340] width 740 height 33
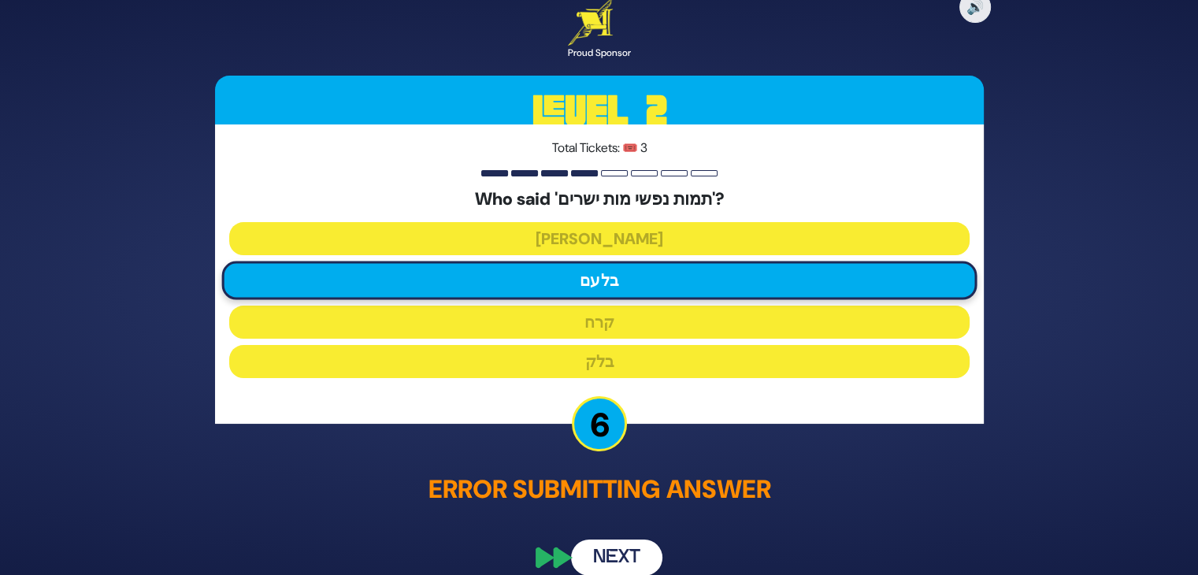
click at [617, 554] on button "Next" at bounding box center [616, 558] width 91 height 36
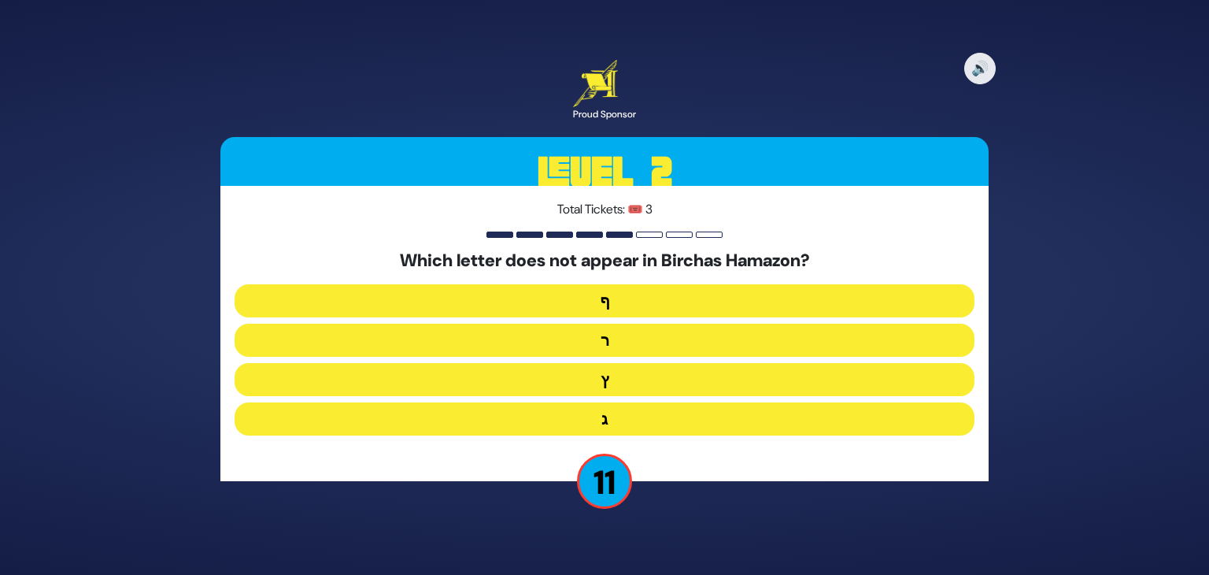
click at [647, 309] on button "ף" at bounding box center [605, 300] width 740 height 33
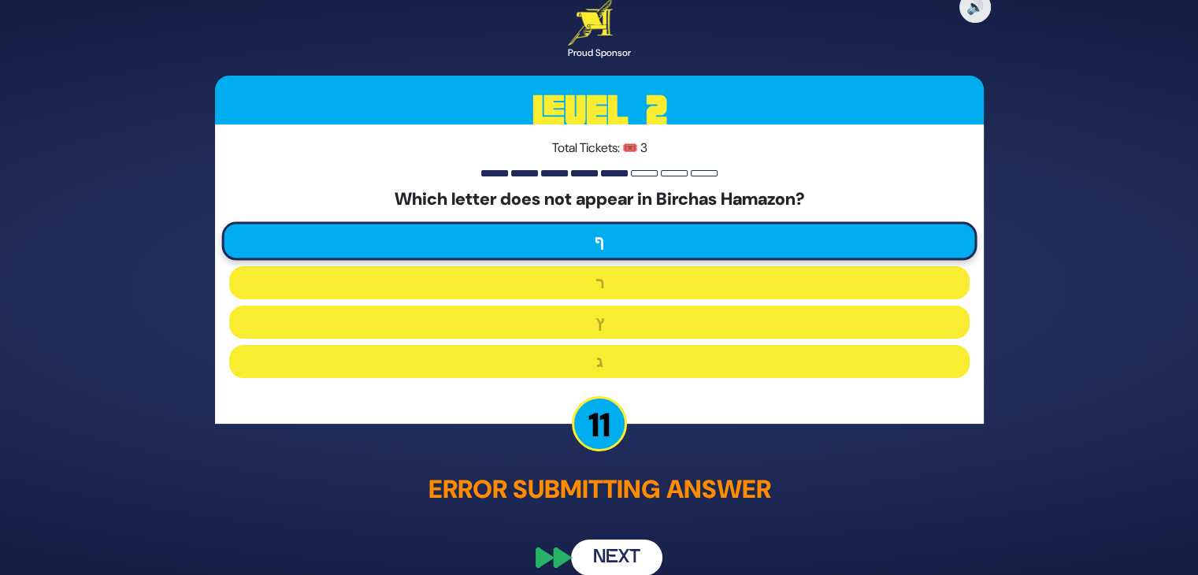
click at [615, 568] on button "Next" at bounding box center [616, 558] width 91 height 36
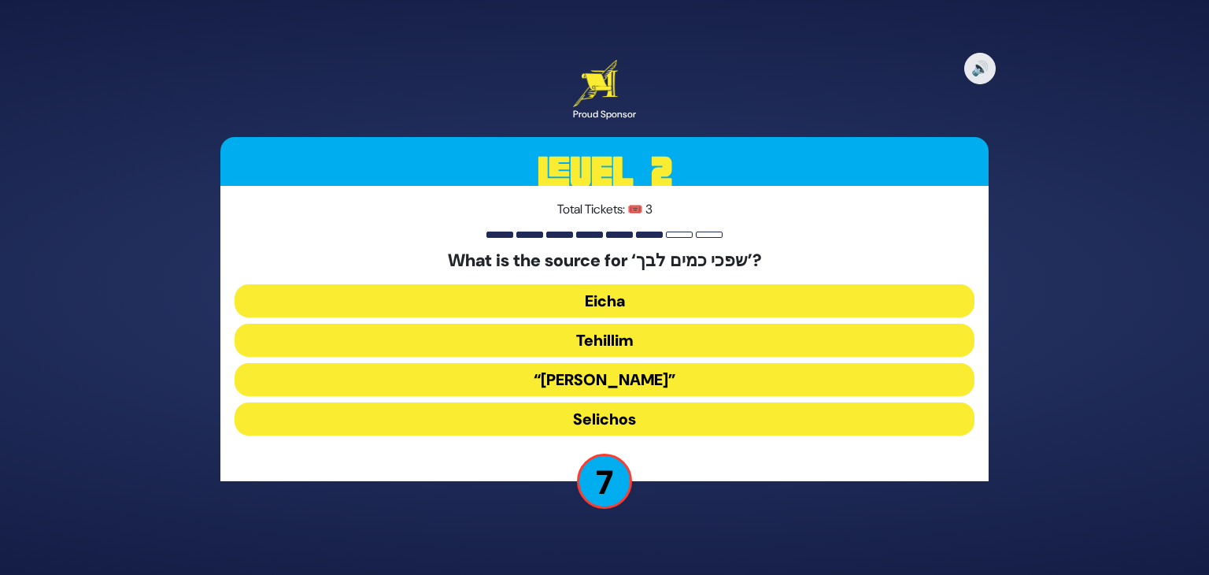
click at [656, 339] on button "Tehillim" at bounding box center [605, 340] width 740 height 33
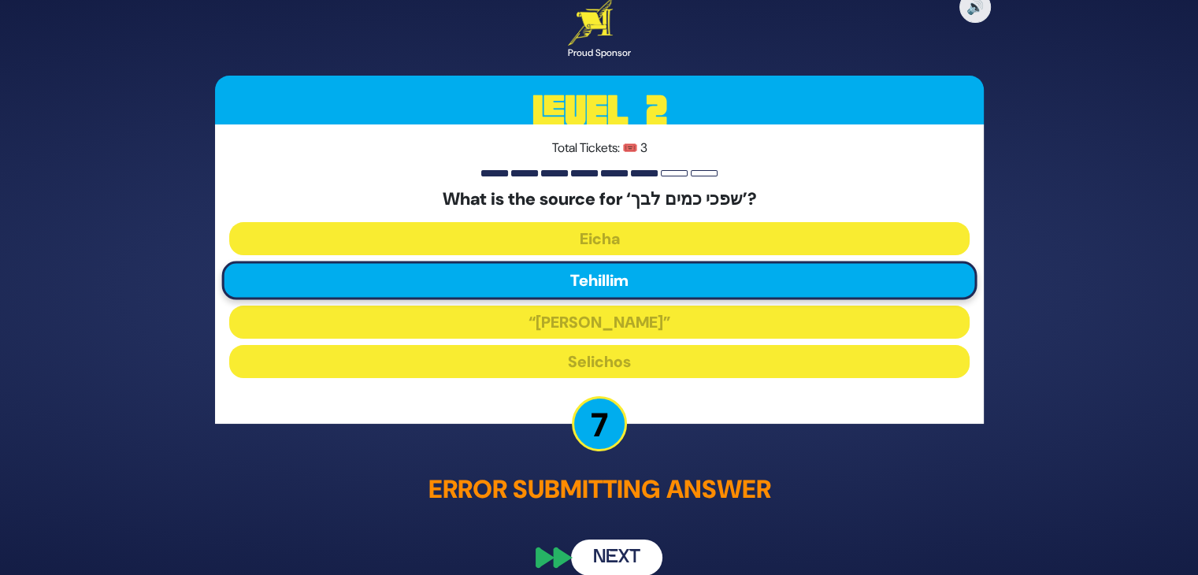
click at [617, 550] on button "Next" at bounding box center [616, 558] width 91 height 36
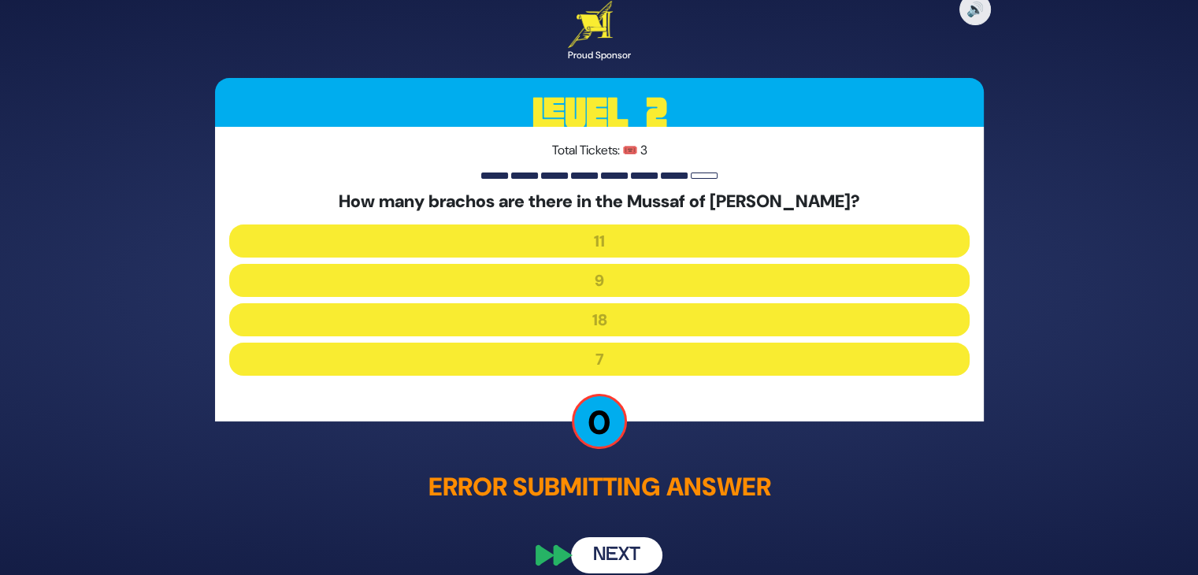
click at [617, 549] on button "Next" at bounding box center [616, 556] width 91 height 36
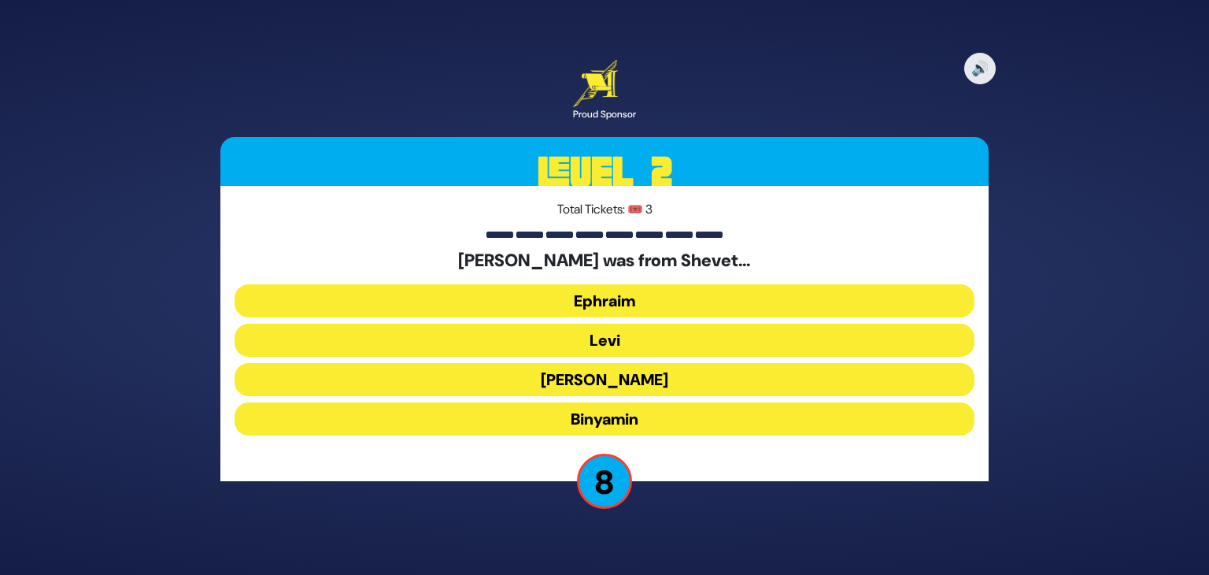
click at [635, 298] on button "Ephraim" at bounding box center [605, 300] width 740 height 33
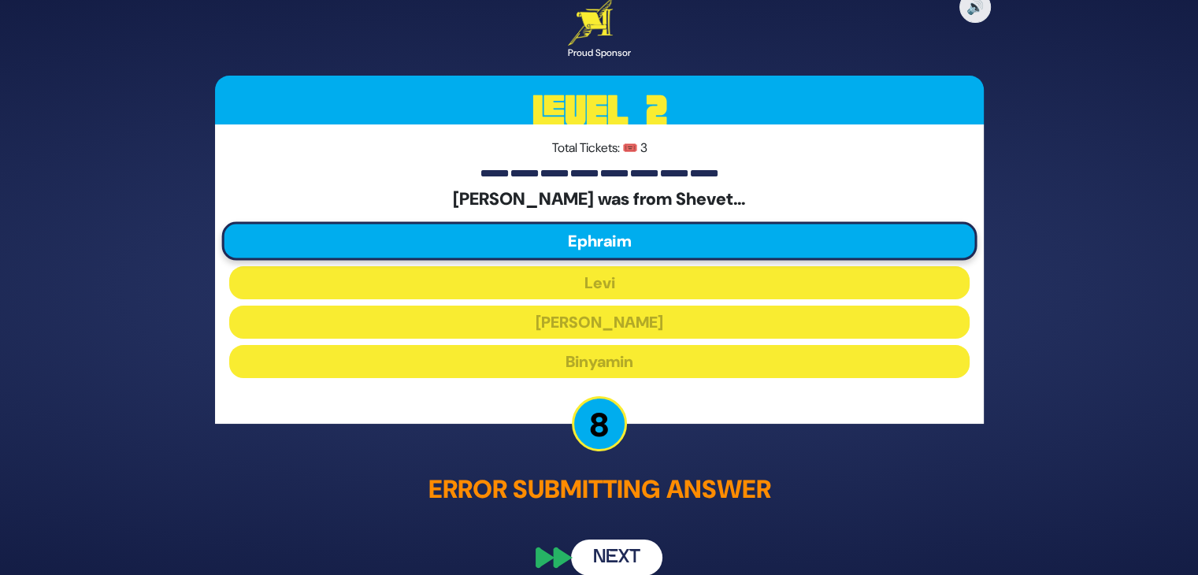
click at [630, 543] on button "Next" at bounding box center [616, 558] width 91 height 36
